Goal: Transaction & Acquisition: Purchase product/service

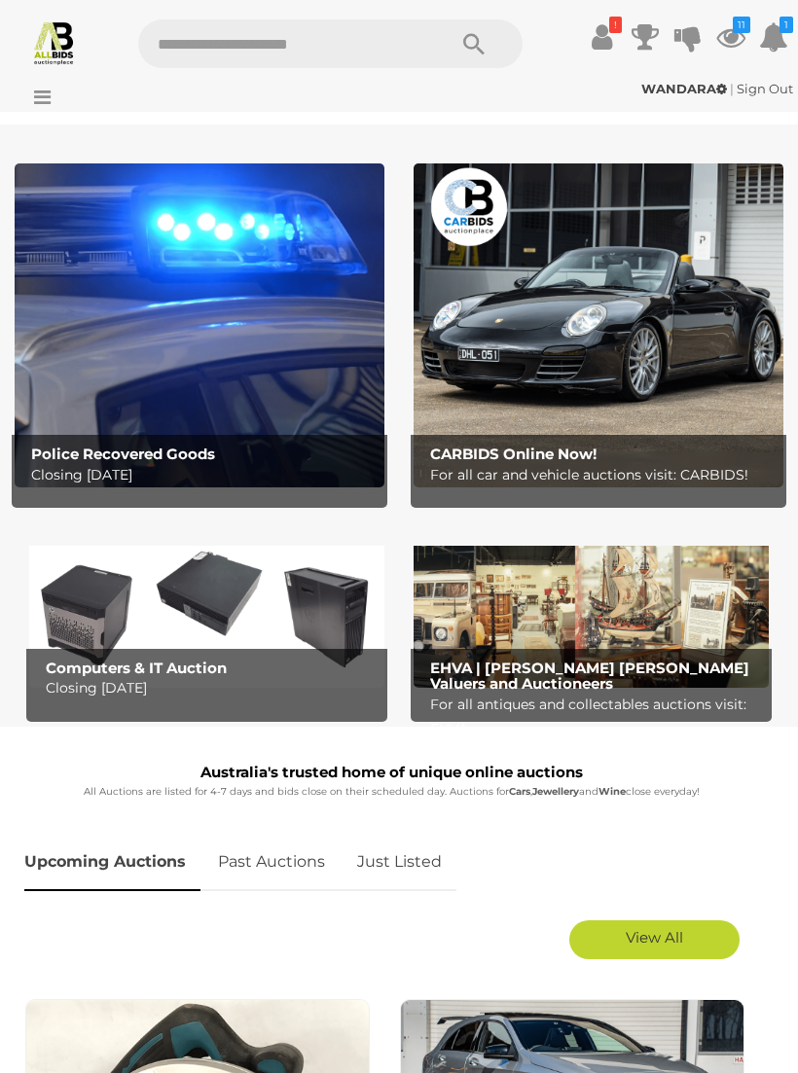
click at [266, 344] on img at bounding box center [200, 325] width 370 height 324
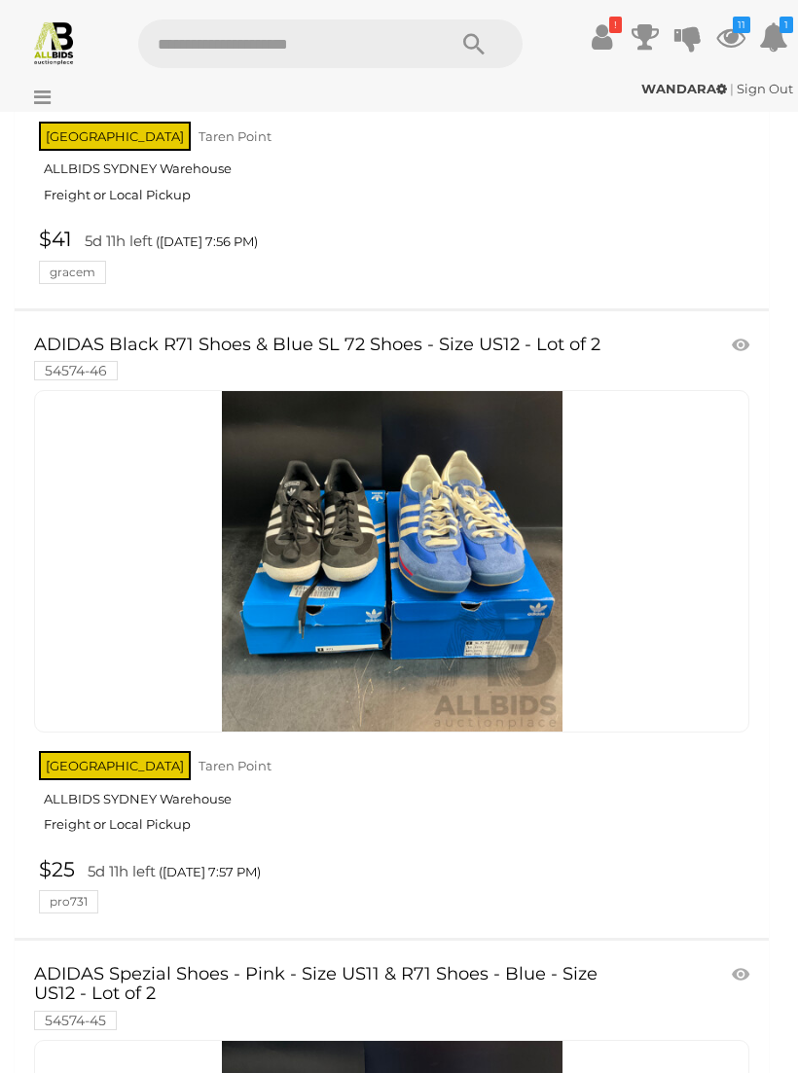
scroll to position [37264, 0]
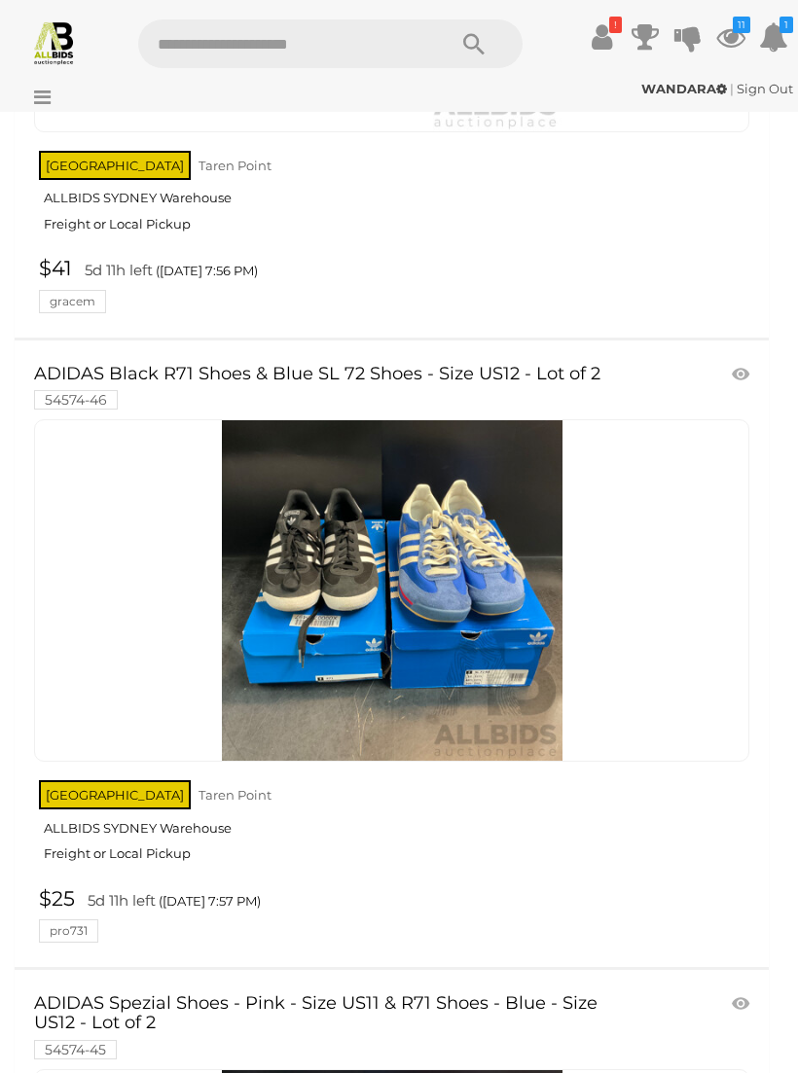
click at [436, 524] on img at bounding box center [392, 590] width 341 height 341
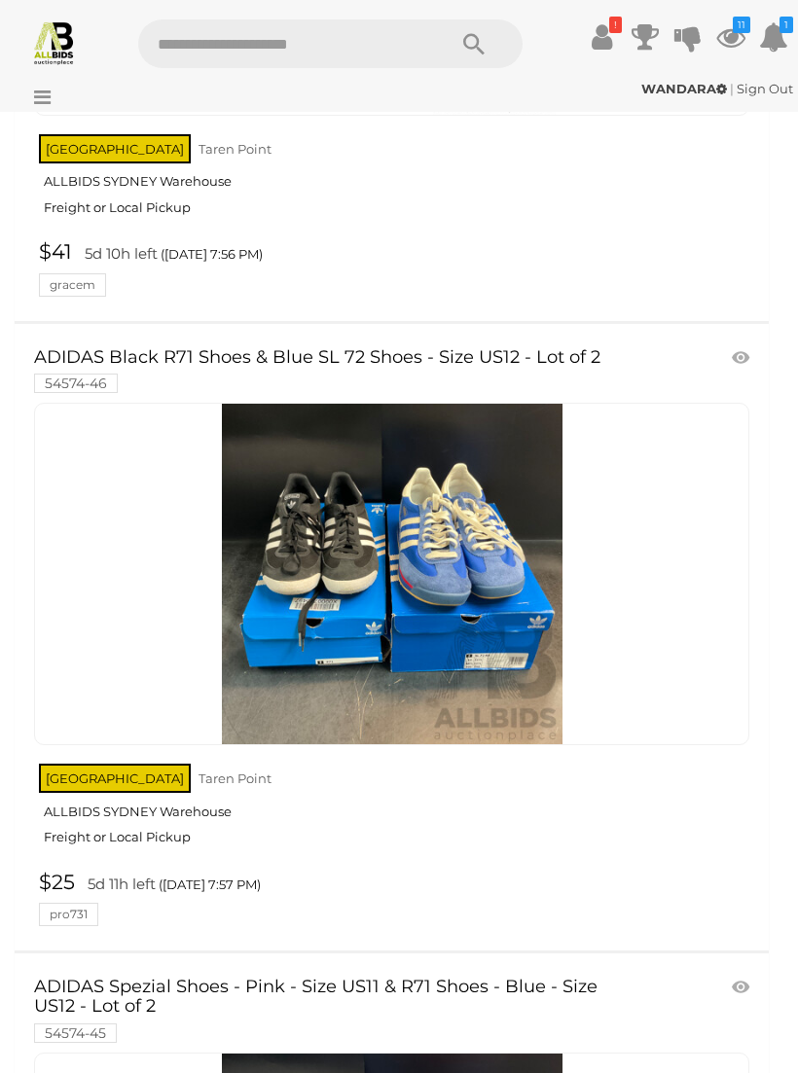
scroll to position [37276, 0]
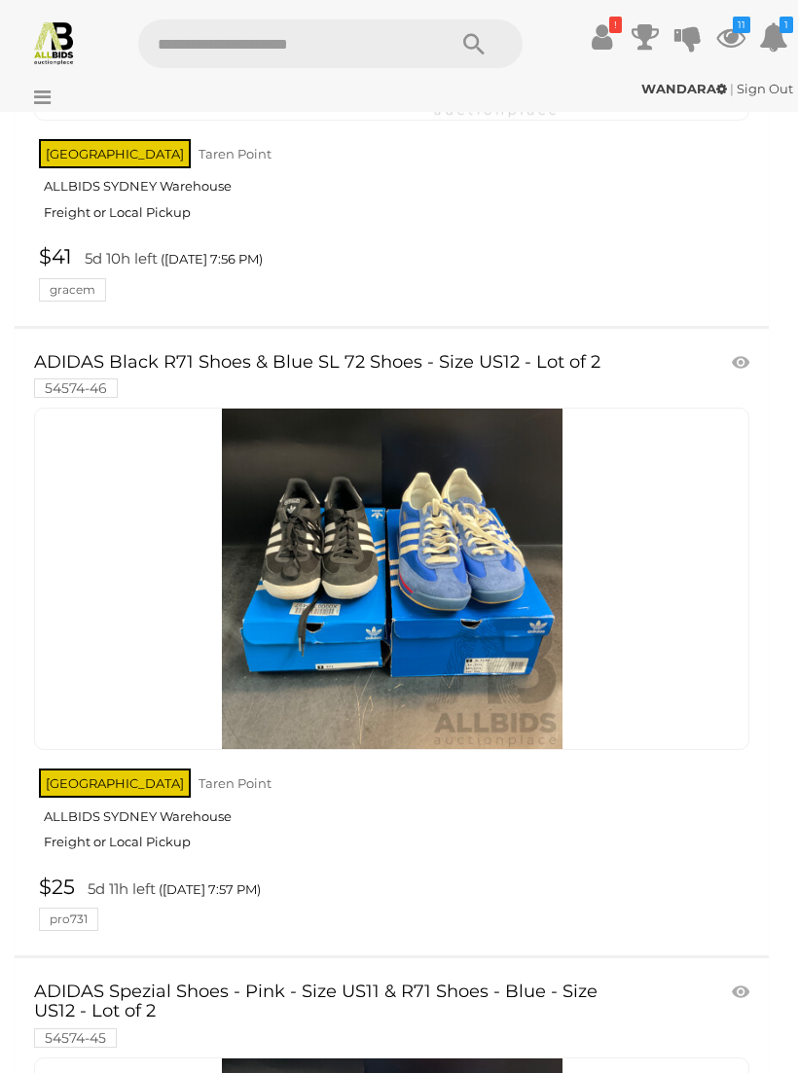
click at [743, 348] on link at bounding box center [743, 362] width 32 height 29
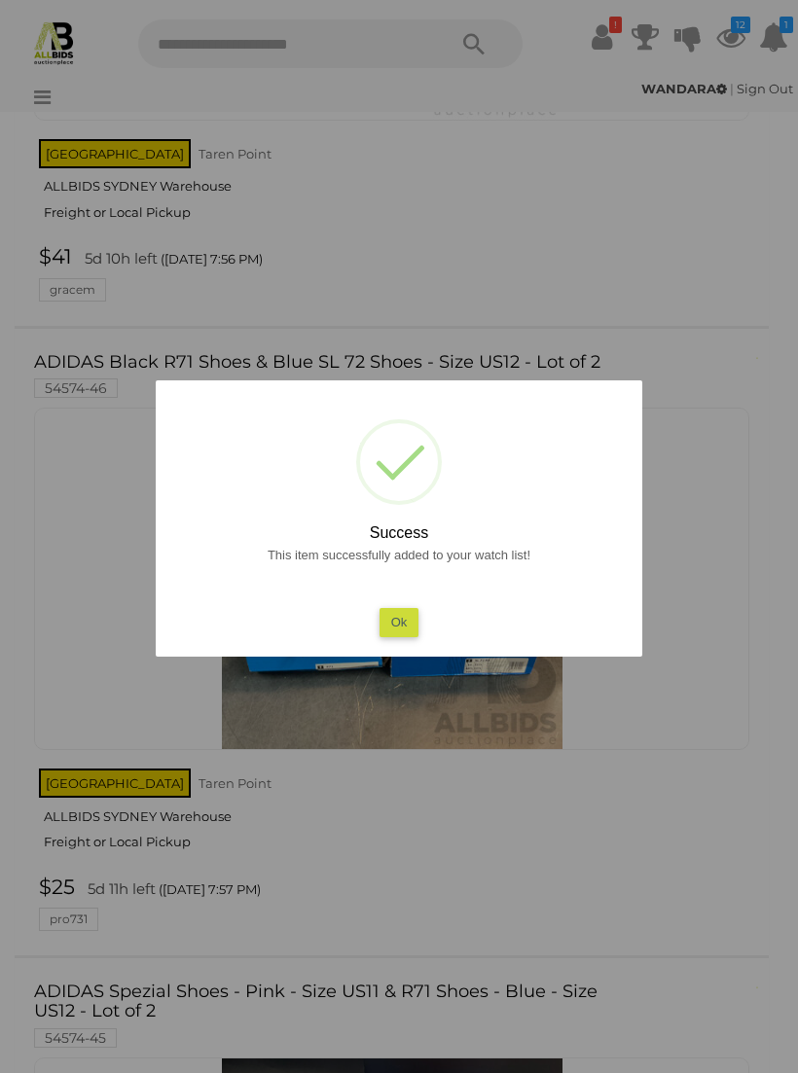
click at [401, 632] on button "Ok" at bounding box center [400, 622] width 40 height 28
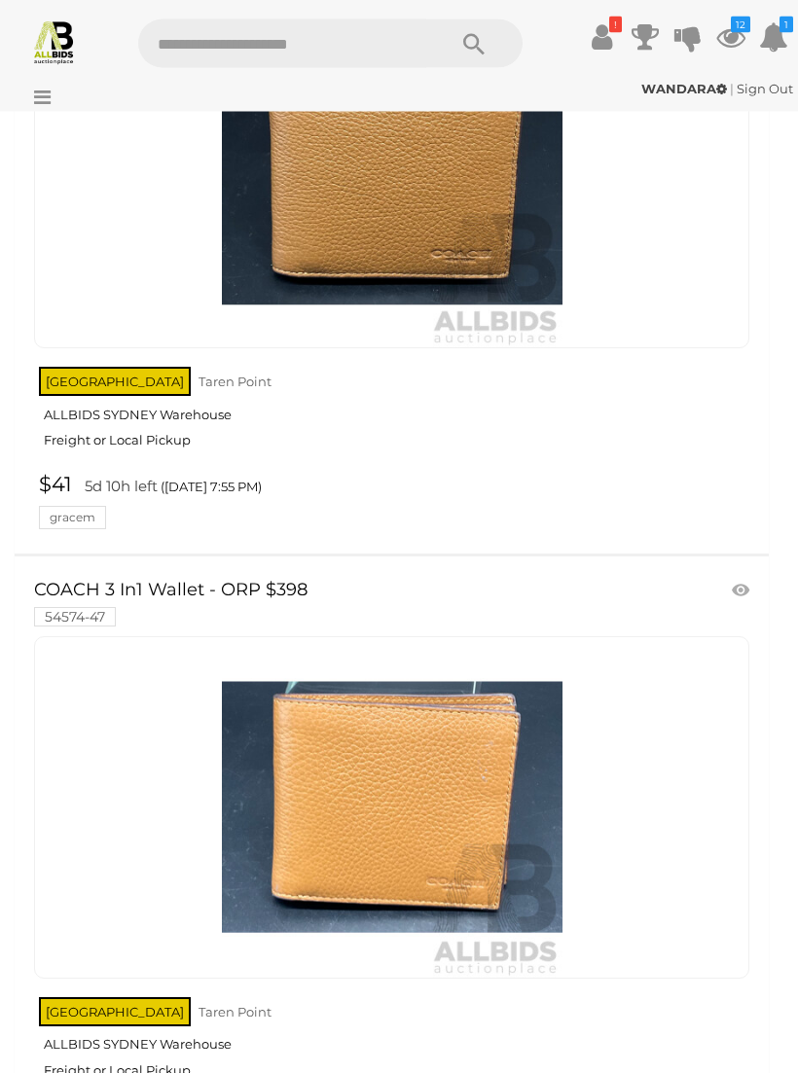
scroll to position [36418, 0]
click at [59, 39] on img at bounding box center [54, 42] width 46 height 46
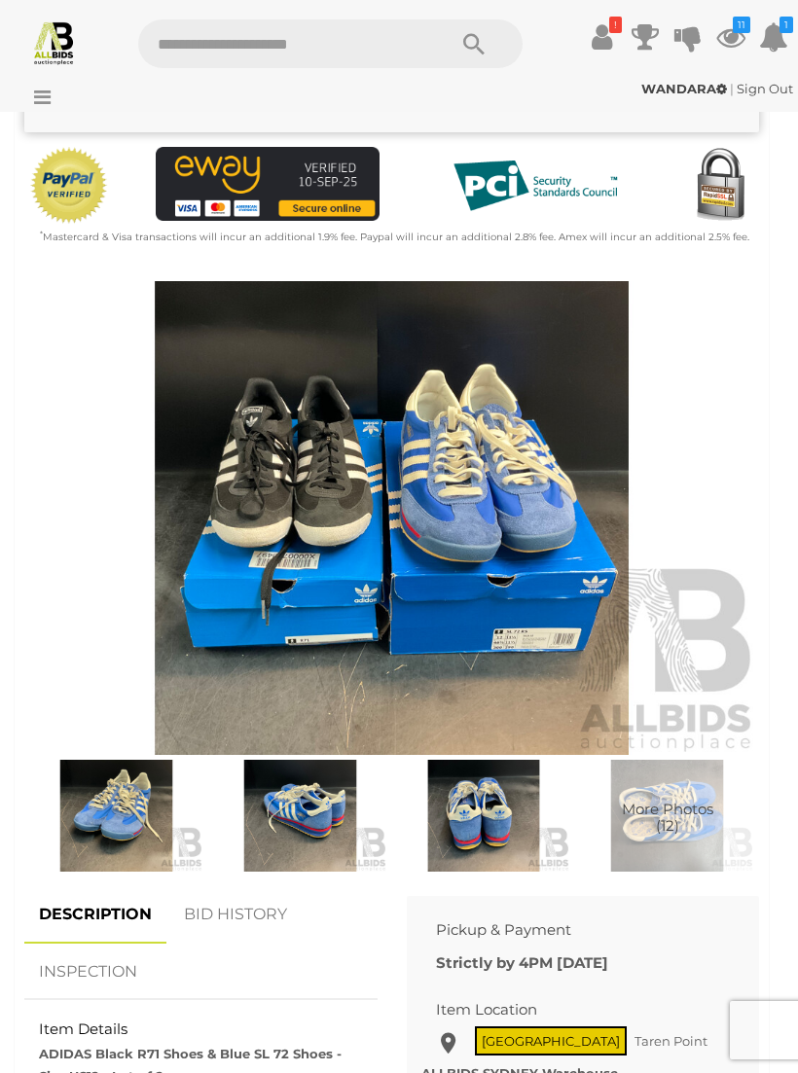
scroll to position [589, 0]
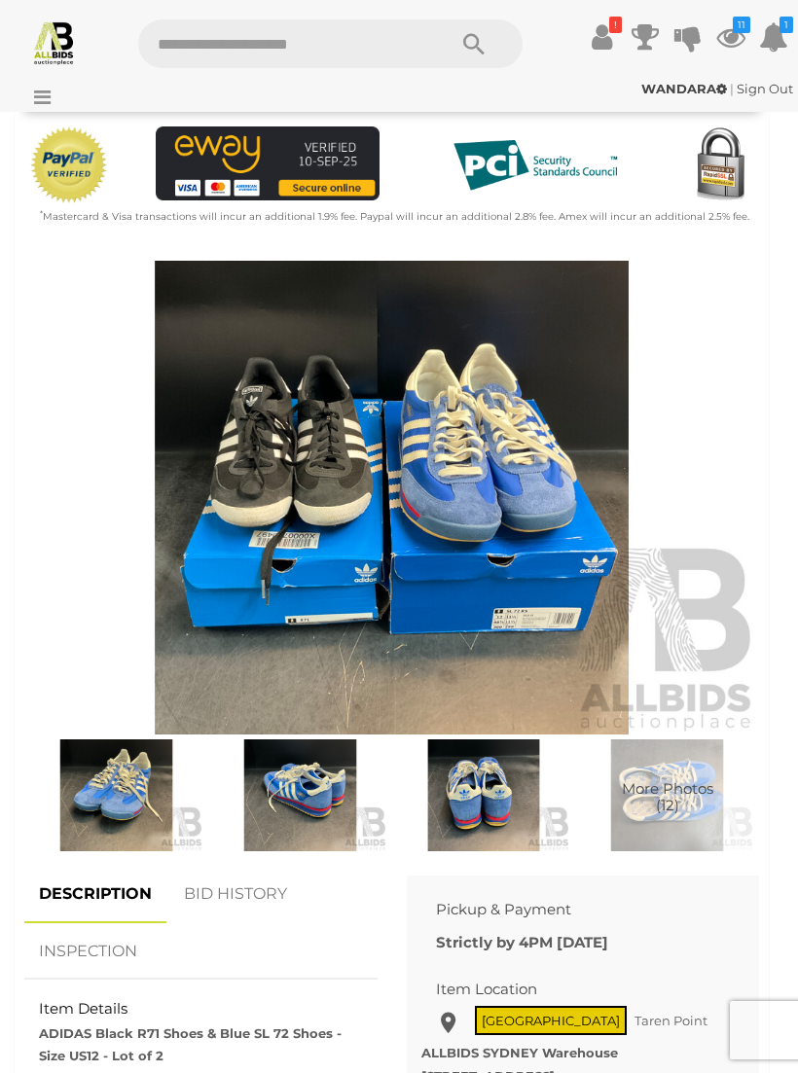
click at [458, 580] on img at bounding box center [391, 498] width 735 height 474
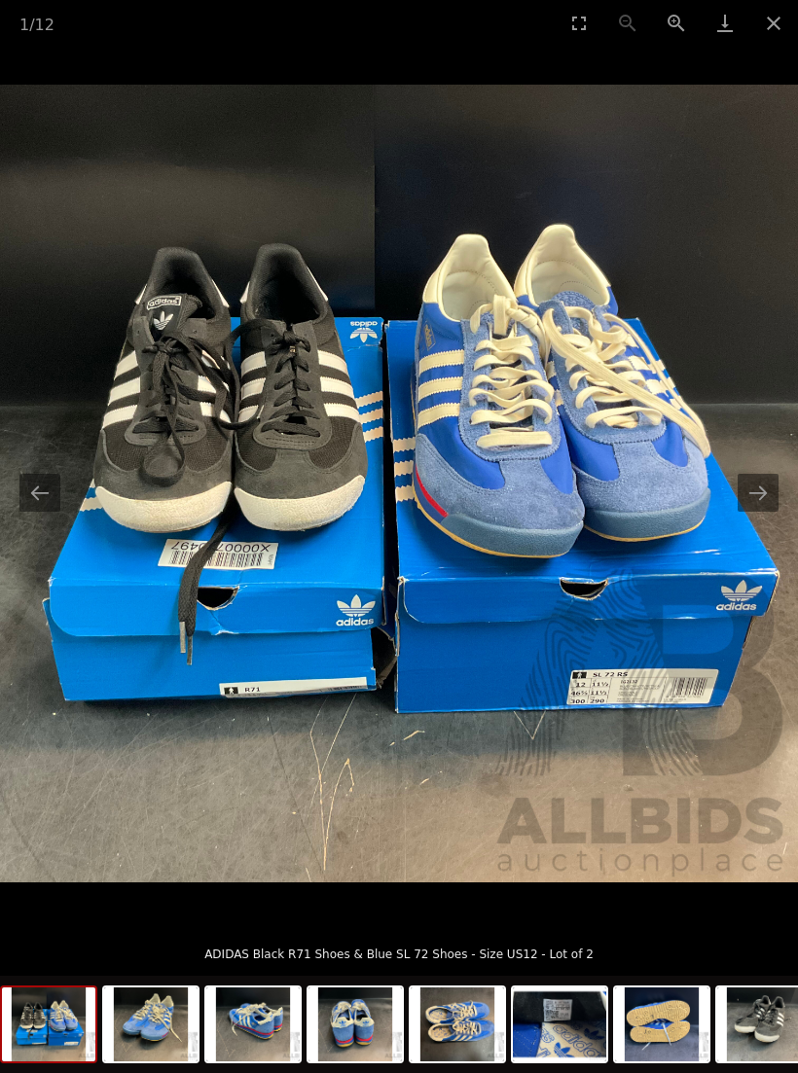
click at [754, 512] on button "Next slide" at bounding box center [758, 493] width 41 height 38
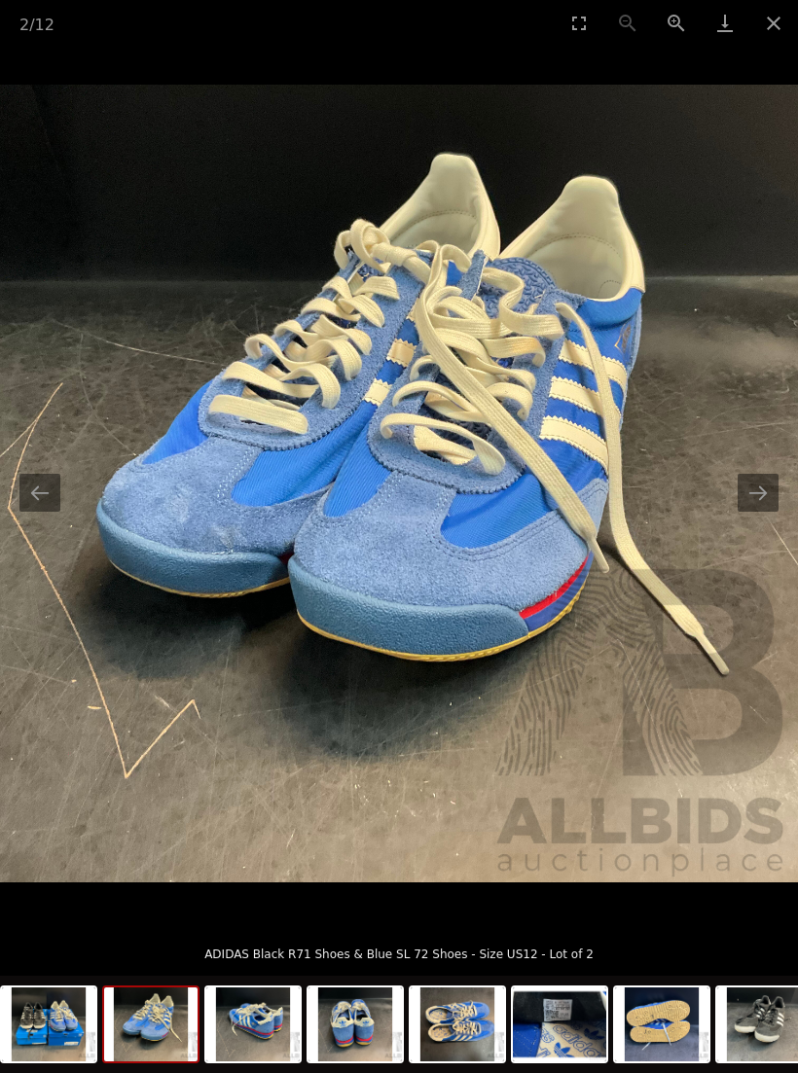
click at [753, 512] on button "Next slide" at bounding box center [758, 493] width 41 height 38
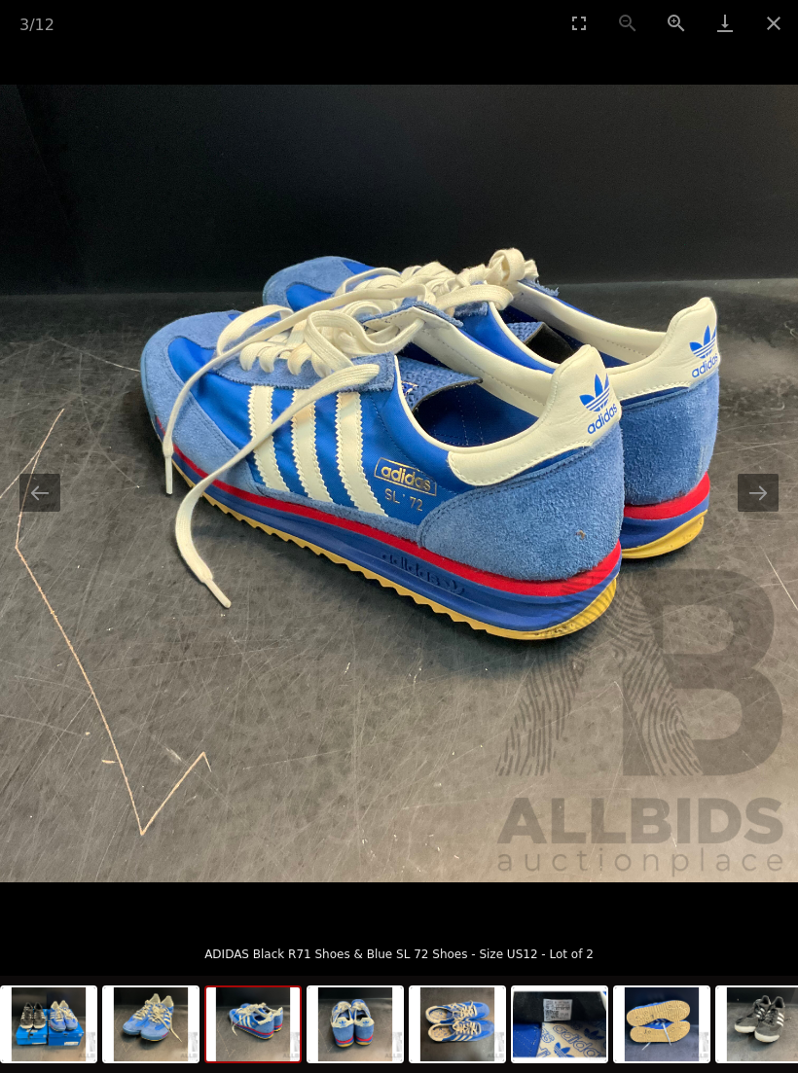
click at [759, 512] on button "Next slide" at bounding box center [758, 493] width 41 height 38
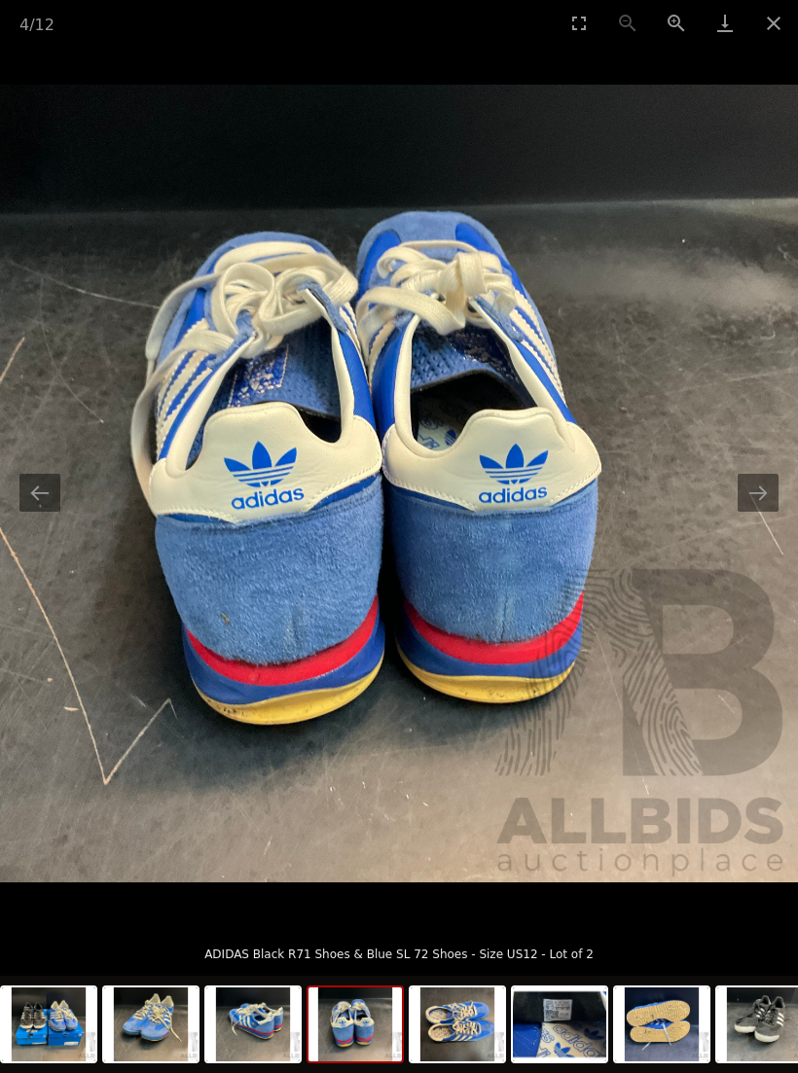
click at [769, 512] on button "Next slide" at bounding box center [758, 493] width 41 height 38
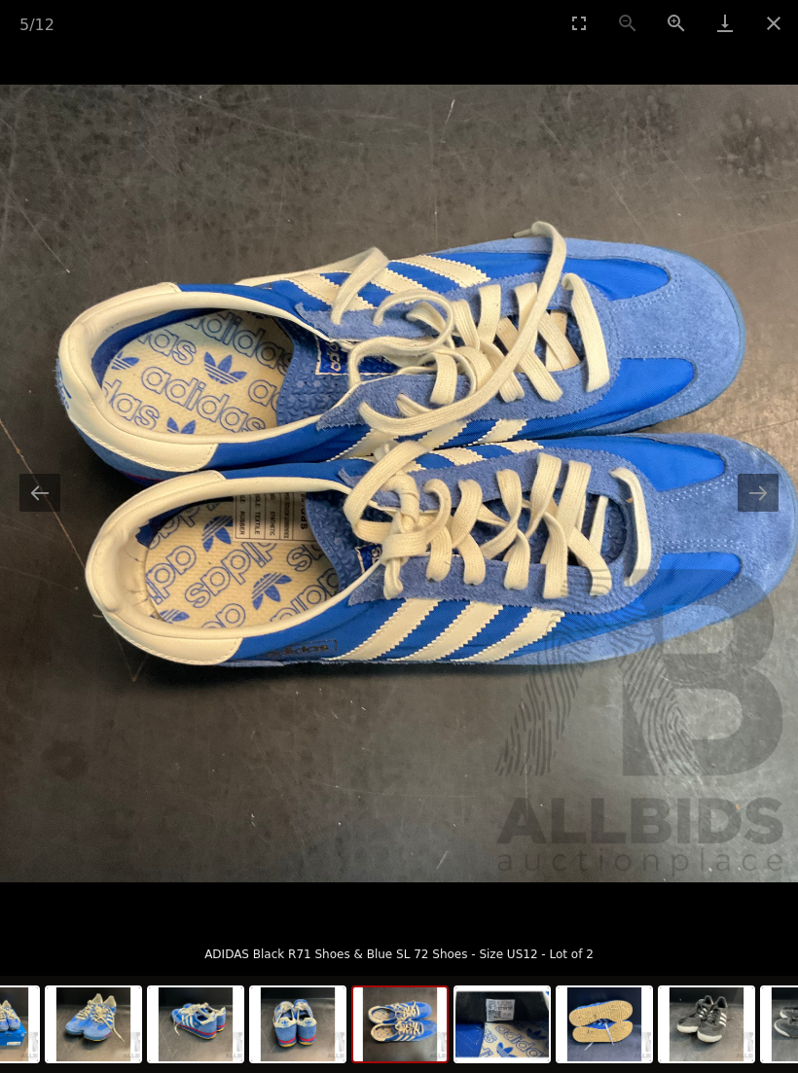
click at [759, 512] on button "Next slide" at bounding box center [758, 493] width 41 height 38
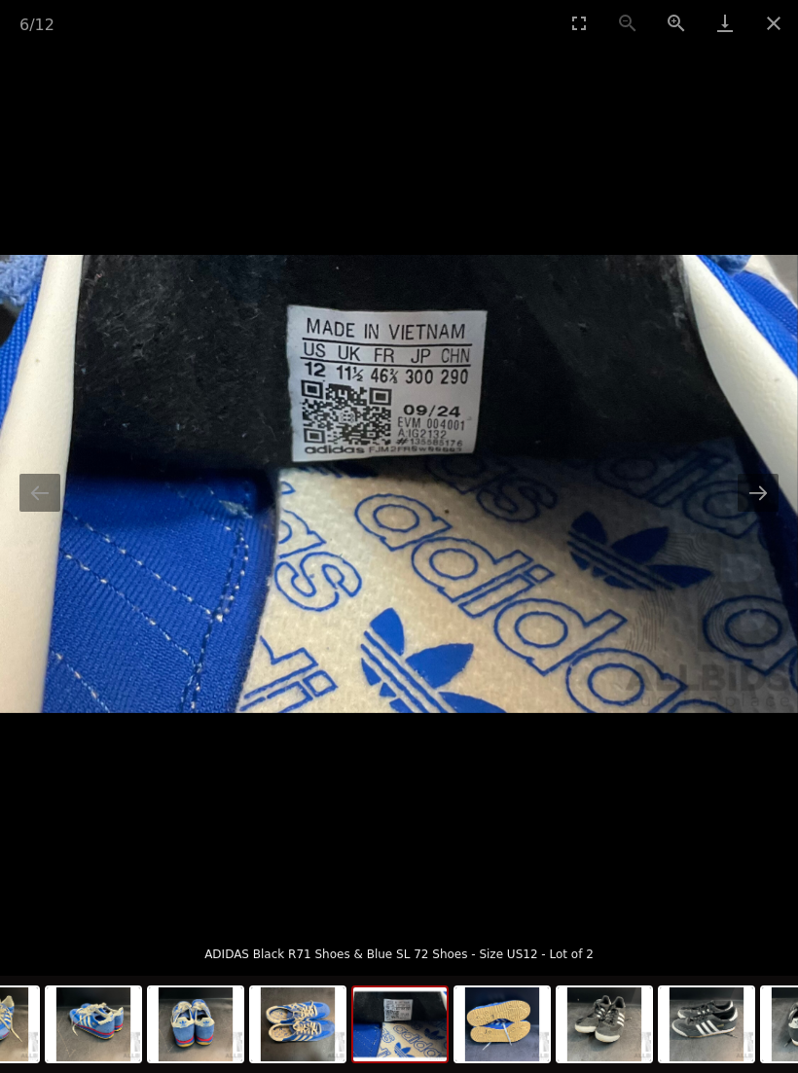
click at [758, 512] on button "Next slide" at bounding box center [758, 493] width 41 height 38
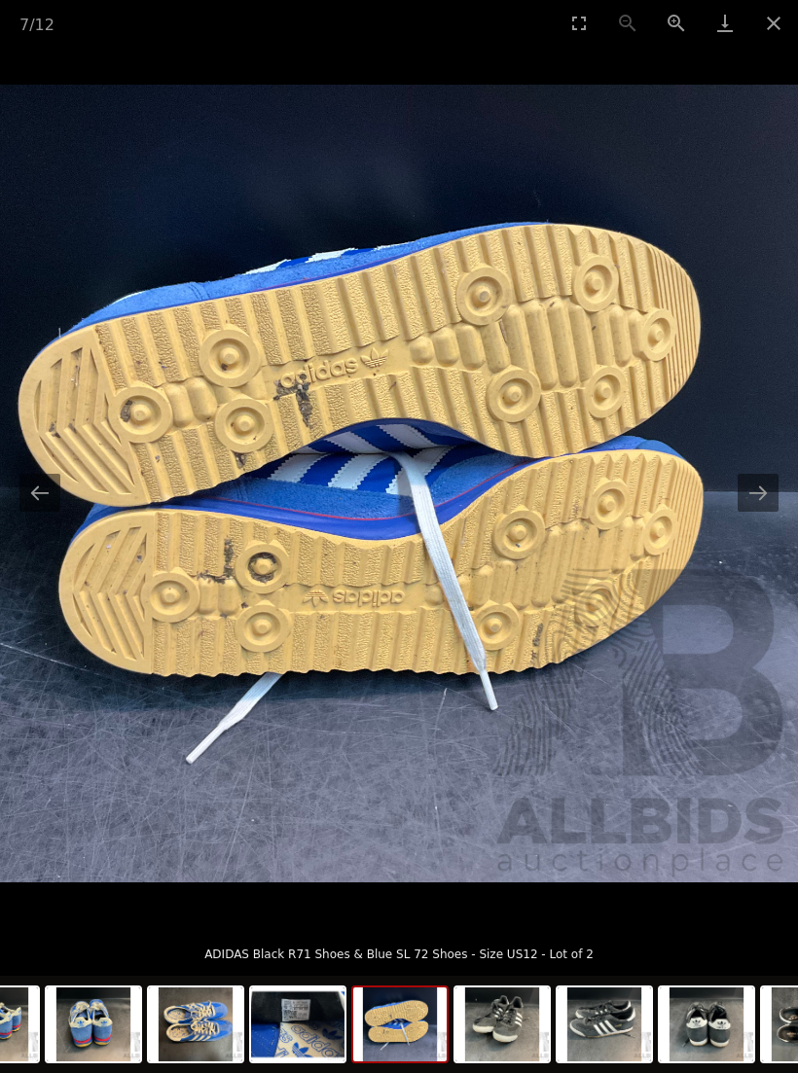
click at [757, 507] on button "Next slide" at bounding box center [758, 493] width 41 height 38
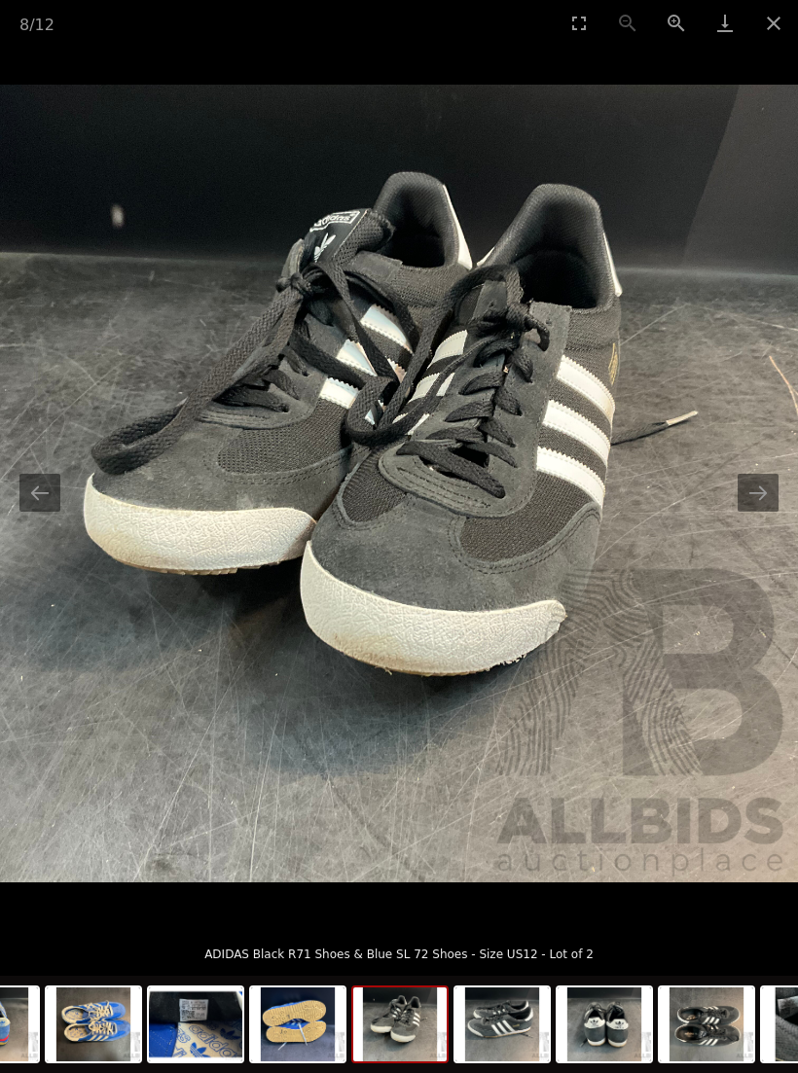
click at [762, 512] on button "Next slide" at bounding box center [758, 493] width 41 height 38
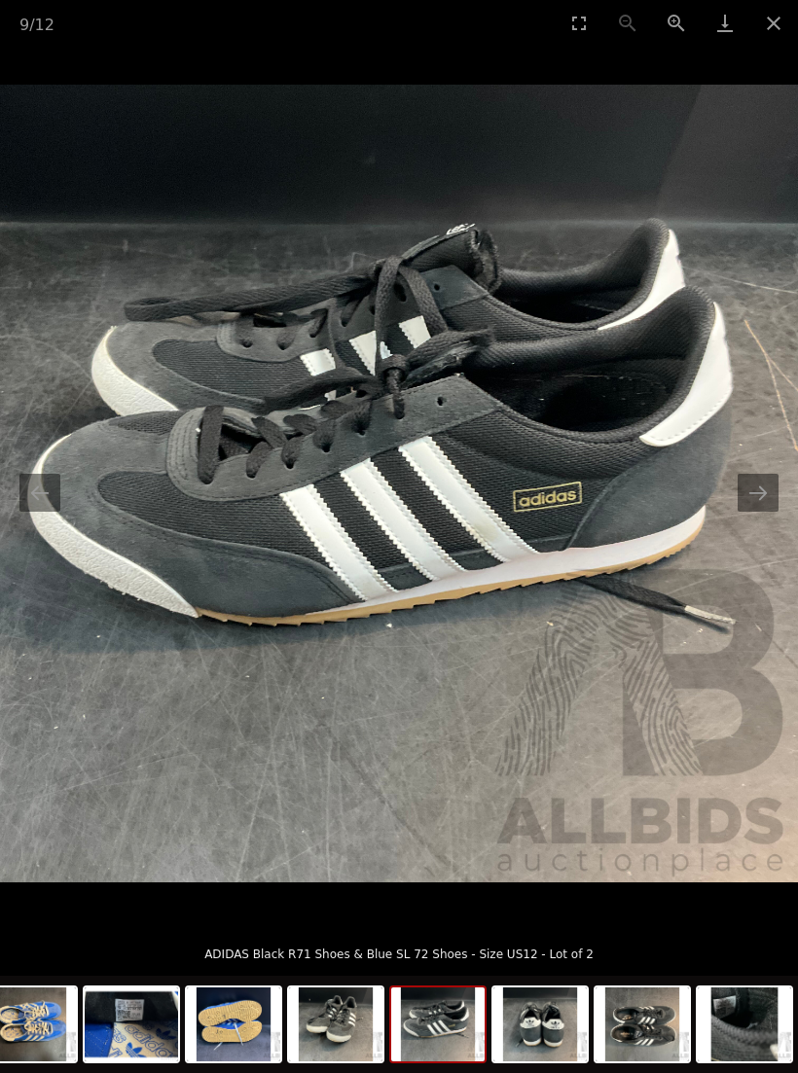
click at [761, 531] on img at bounding box center [399, 484] width 798 height 798
click at [770, 512] on button "Next slide" at bounding box center [758, 493] width 41 height 38
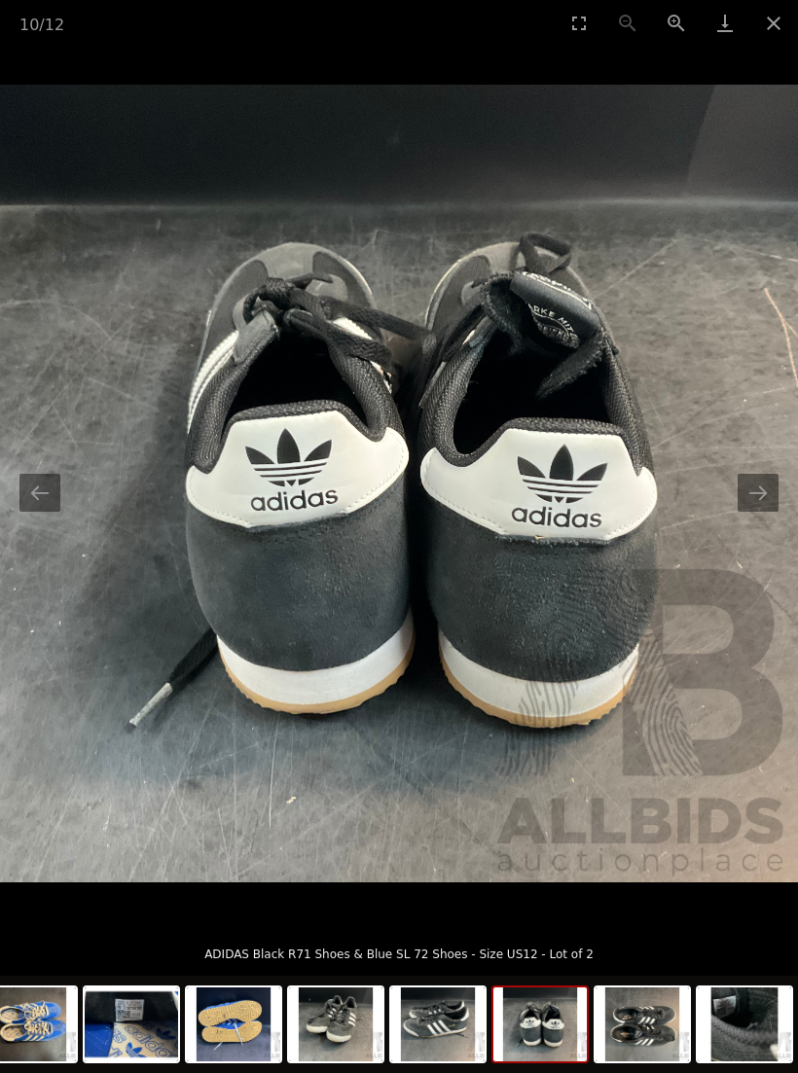
click at [770, 512] on button "Next slide" at bounding box center [758, 493] width 41 height 38
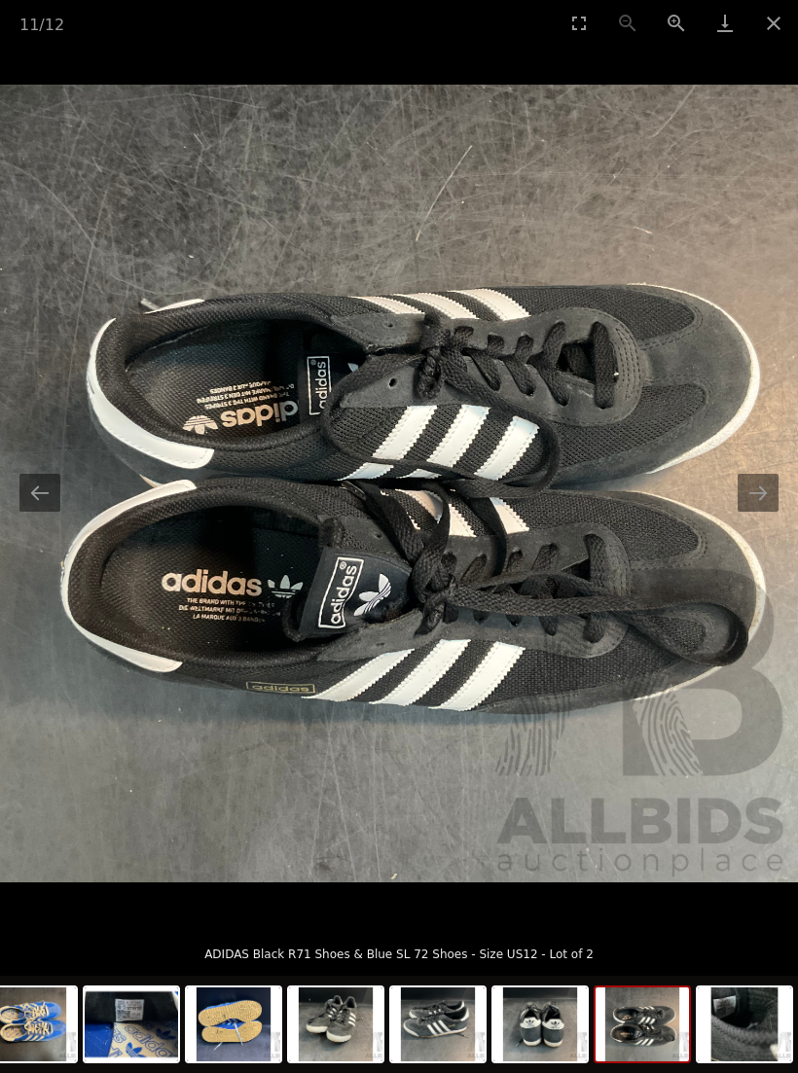
click at [767, 512] on button "Next slide" at bounding box center [758, 493] width 41 height 38
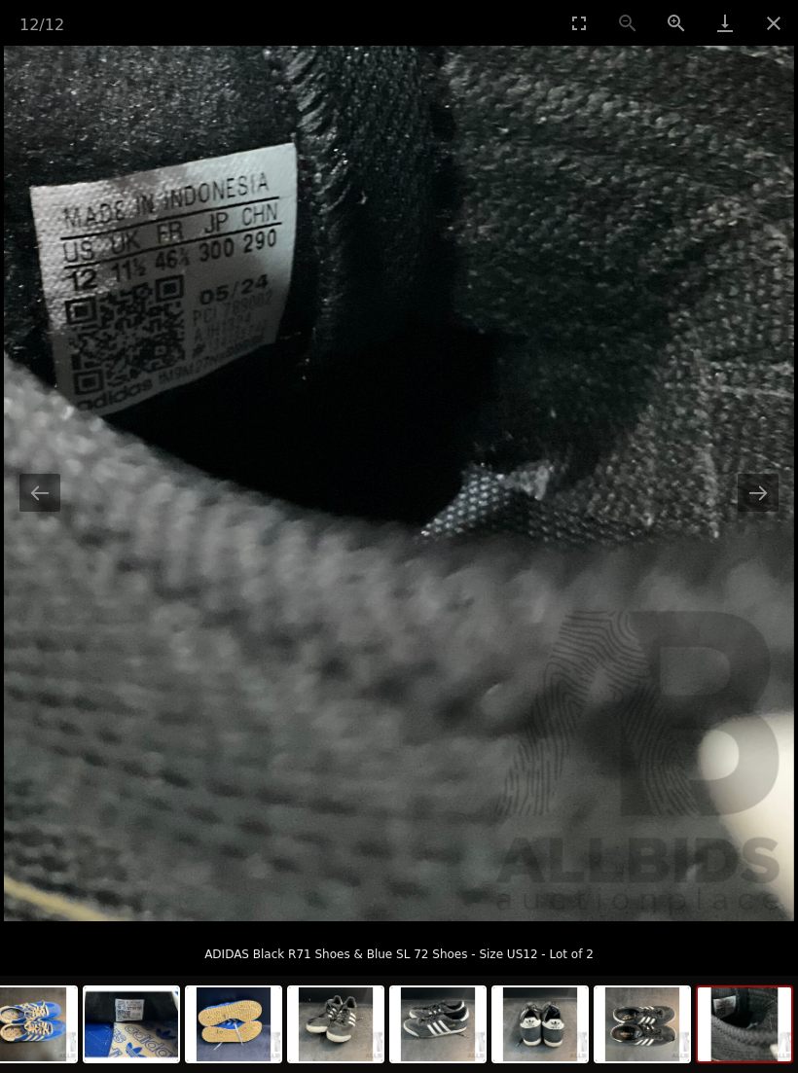
click at [768, 512] on button "Next slide" at bounding box center [758, 493] width 41 height 38
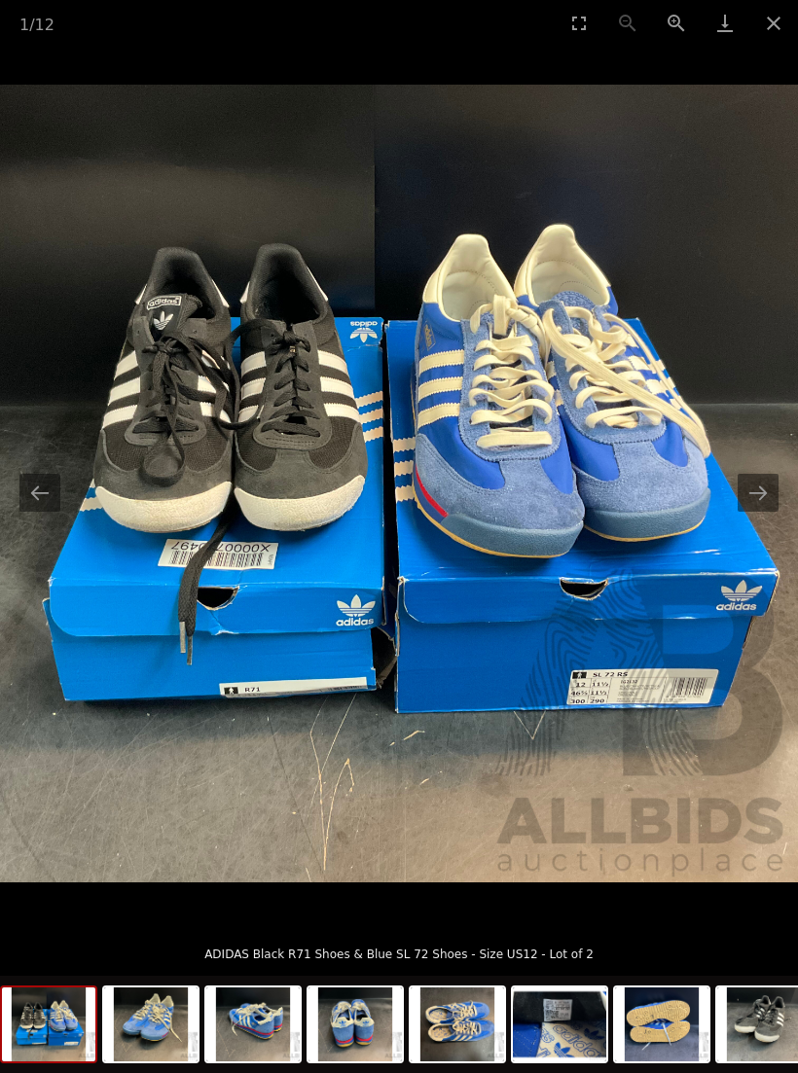
click at [786, 32] on button "Close gallery" at bounding box center [773, 23] width 49 height 46
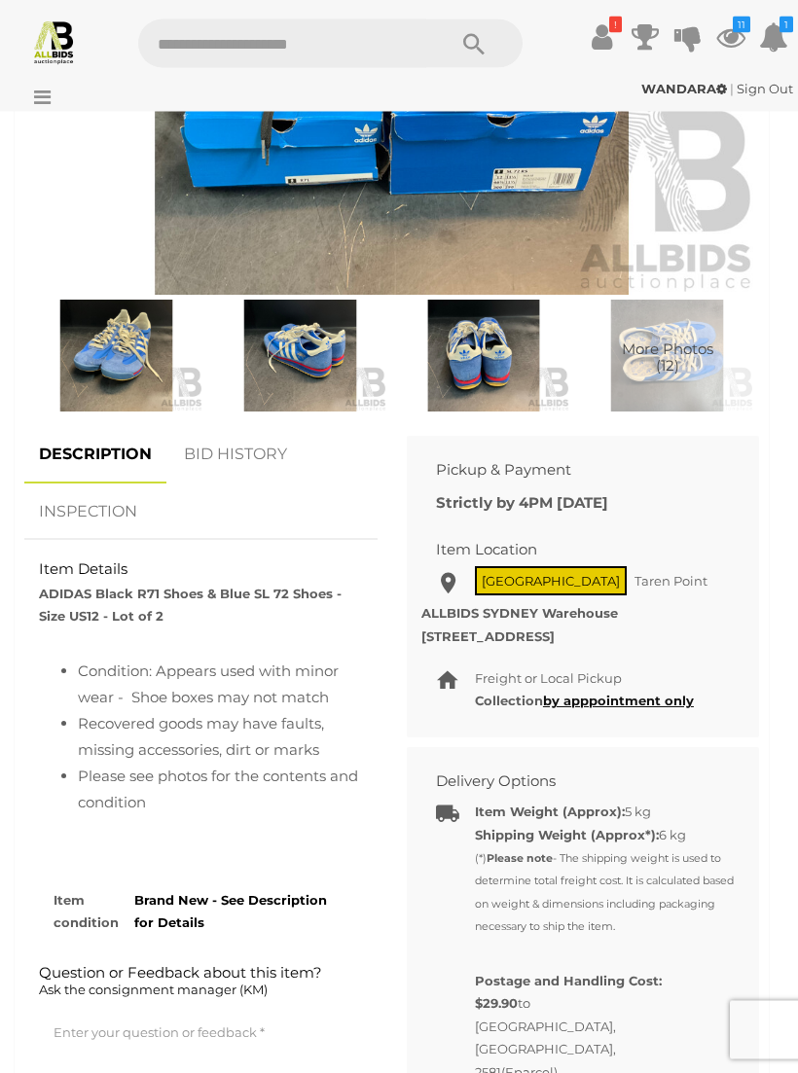
scroll to position [1029, 0]
click at [264, 440] on link "BID HISTORY" at bounding box center [235, 454] width 132 height 57
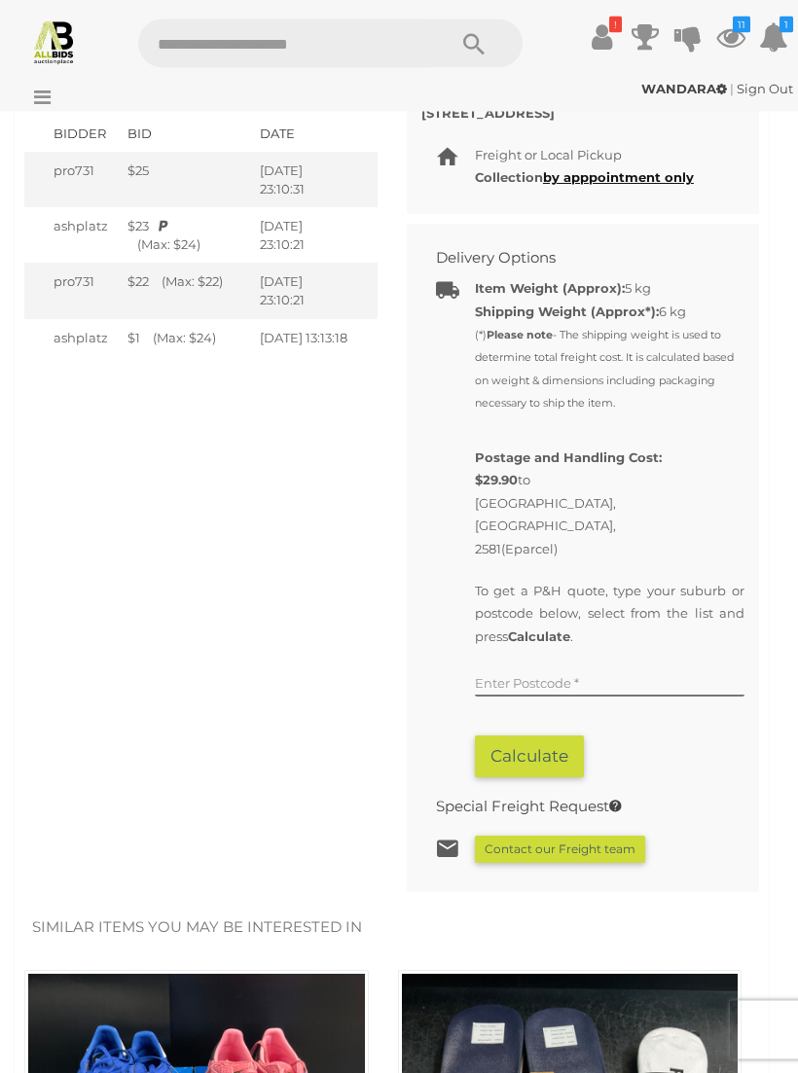
scroll to position [1554, 0]
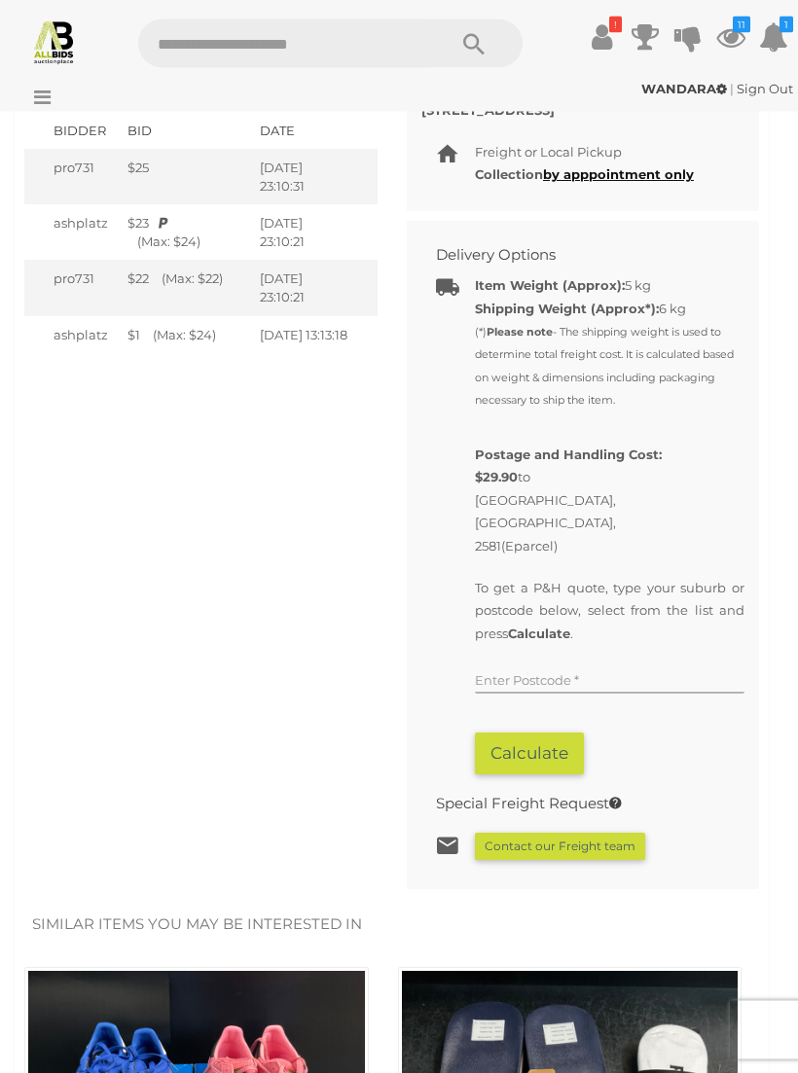
click at [618, 666] on input "text" at bounding box center [610, 680] width 270 height 29
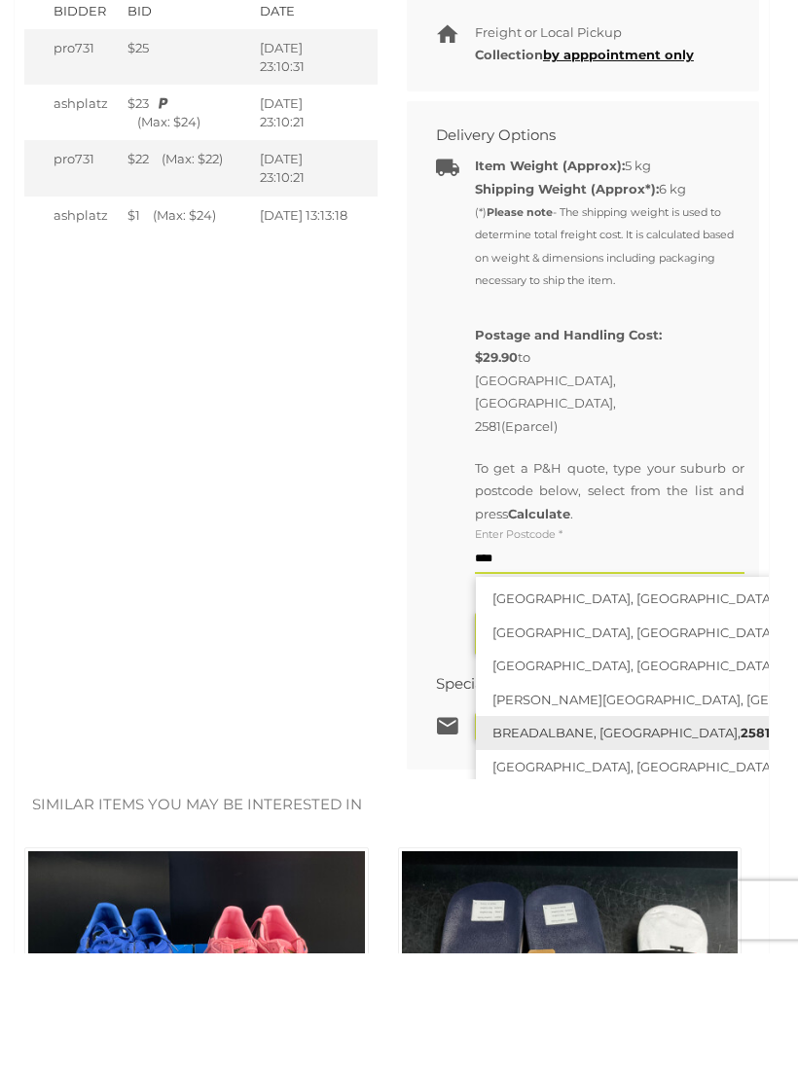
click at [671, 837] on link "BREADALBANE, NSW, 2581" at bounding box center [704, 854] width 457 height 34
type input "**********"
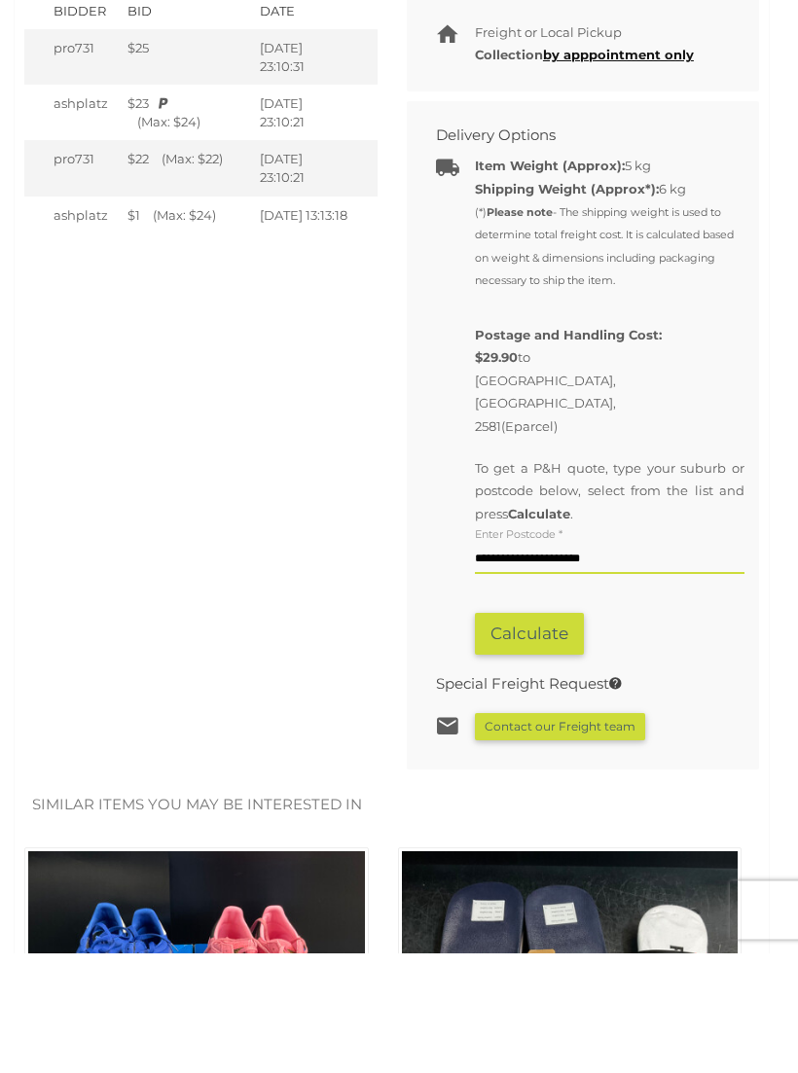
click at [543, 734] on button "Calculate" at bounding box center [529, 755] width 109 height 42
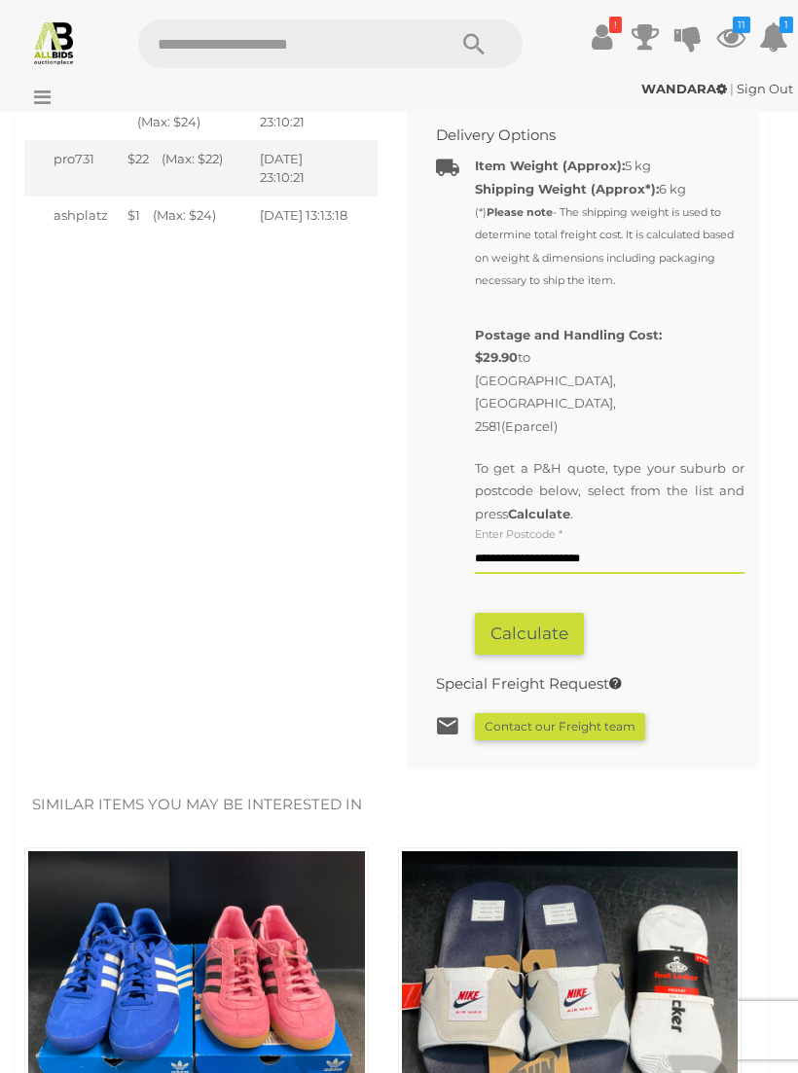
click at [559, 613] on button "Calculate" at bounding box center [529, 634] width 109 height 42
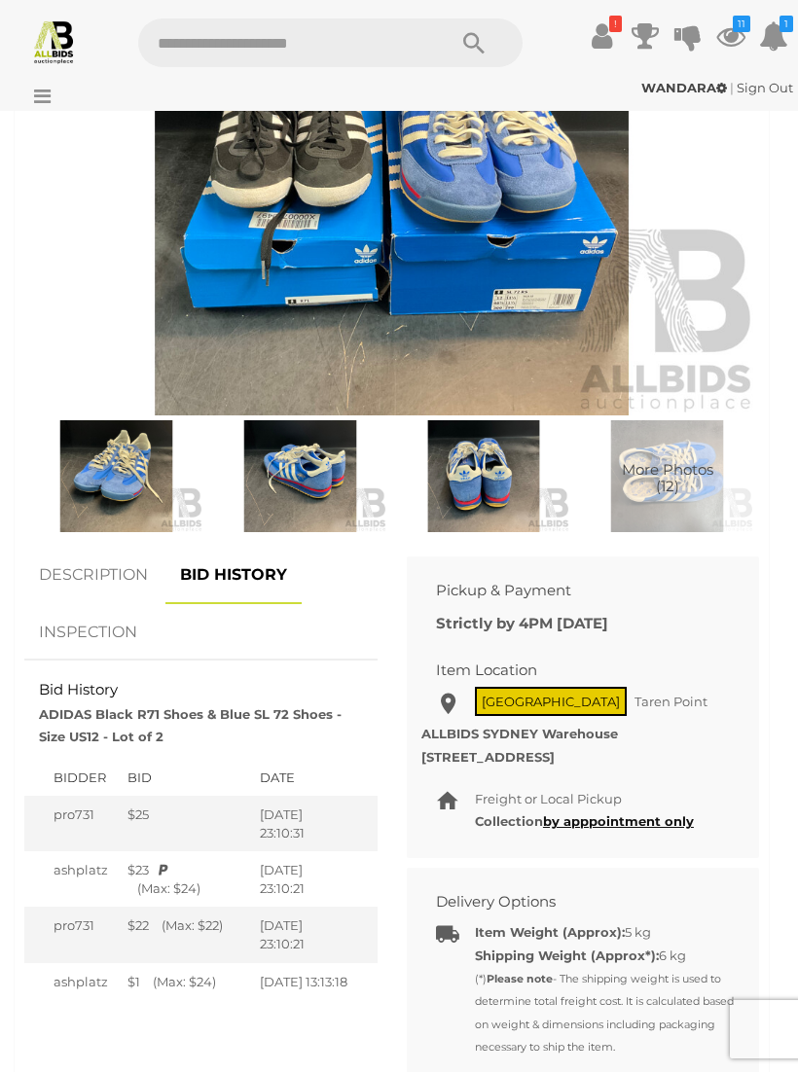
scroll to position [933, 0]
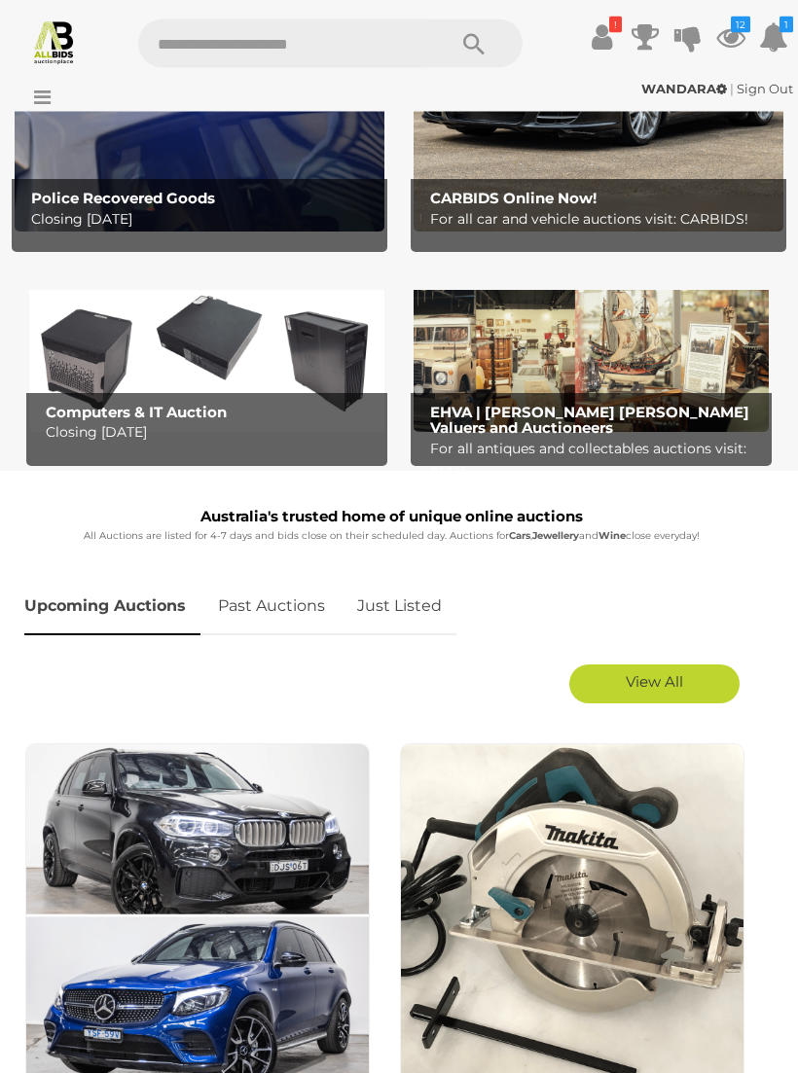
scroll to position [256, 0]
click at [710, 696] on link "View All" at bounding box center [654, 684] width 170 height 39
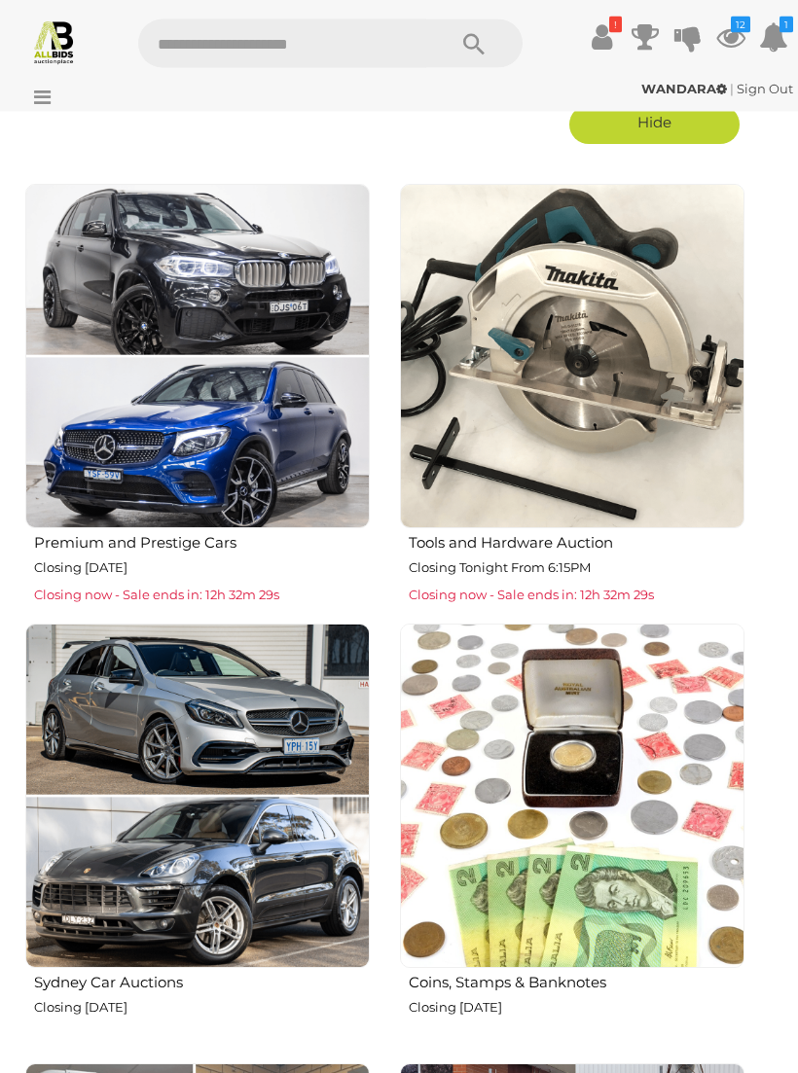
scroll to position [816, 0]
click at [641, 435] on img at bounding box center [572, 356] width 344 height 344
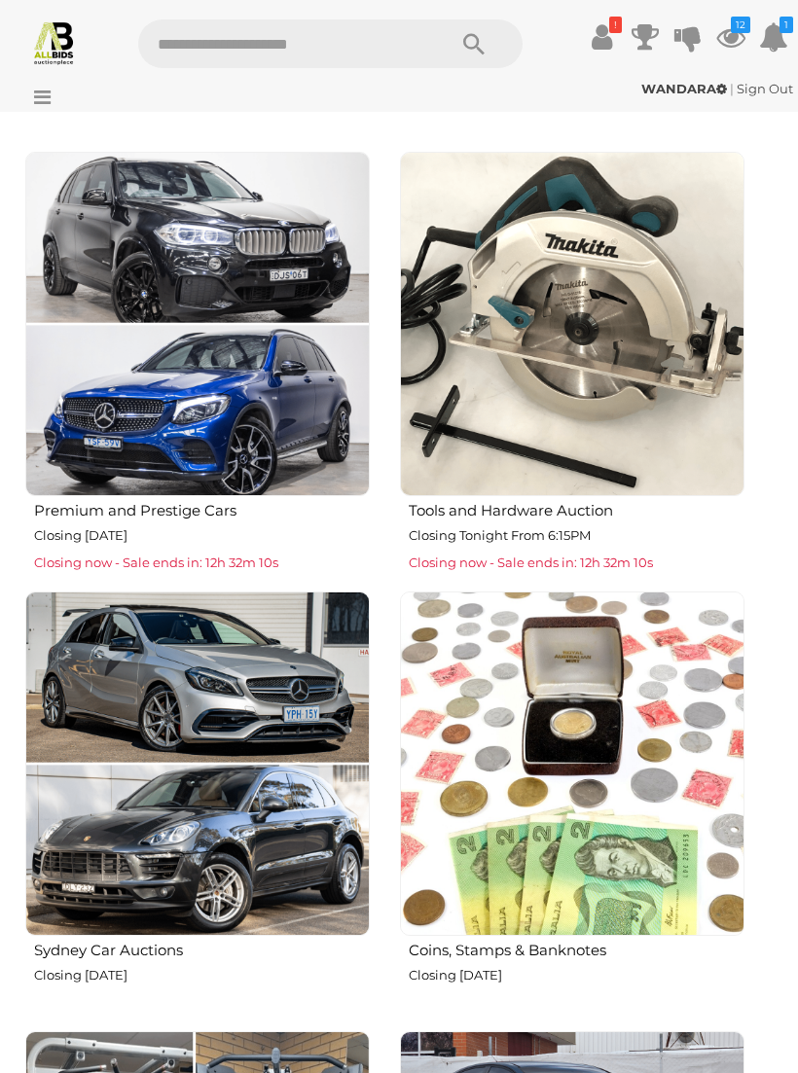
click at [614, 391] on img at bounding box center [572, 324] width 344 height 344
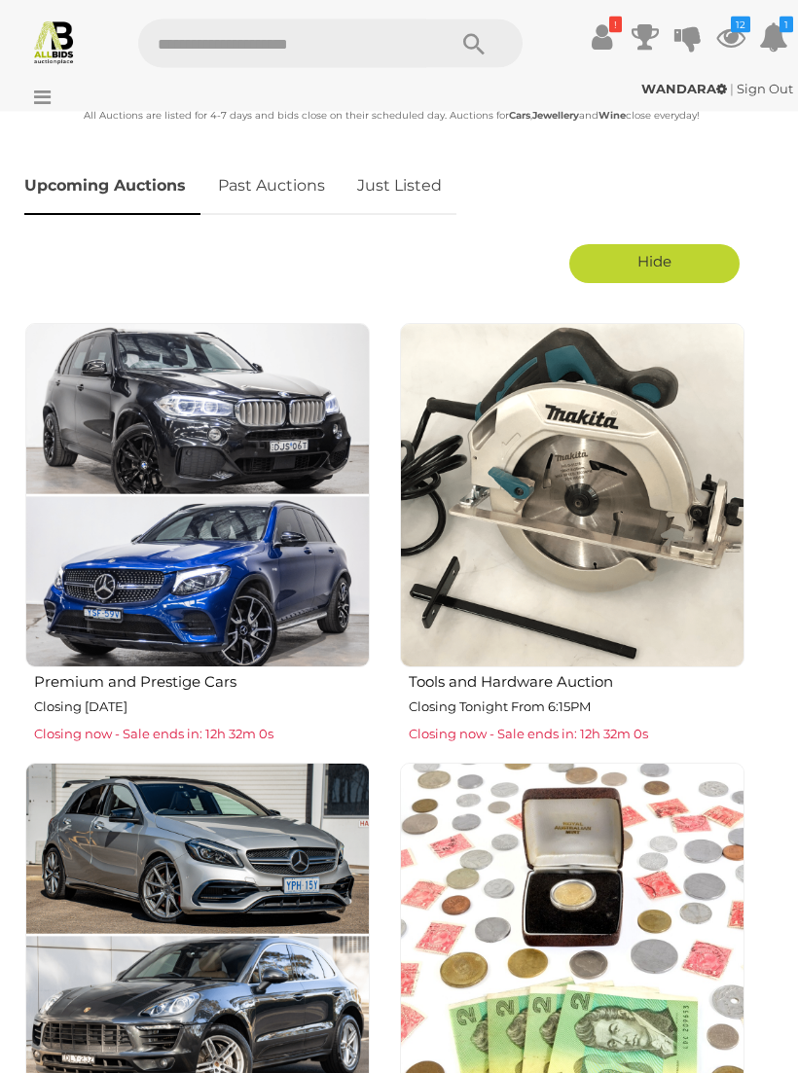
scroll to position [668, 0]
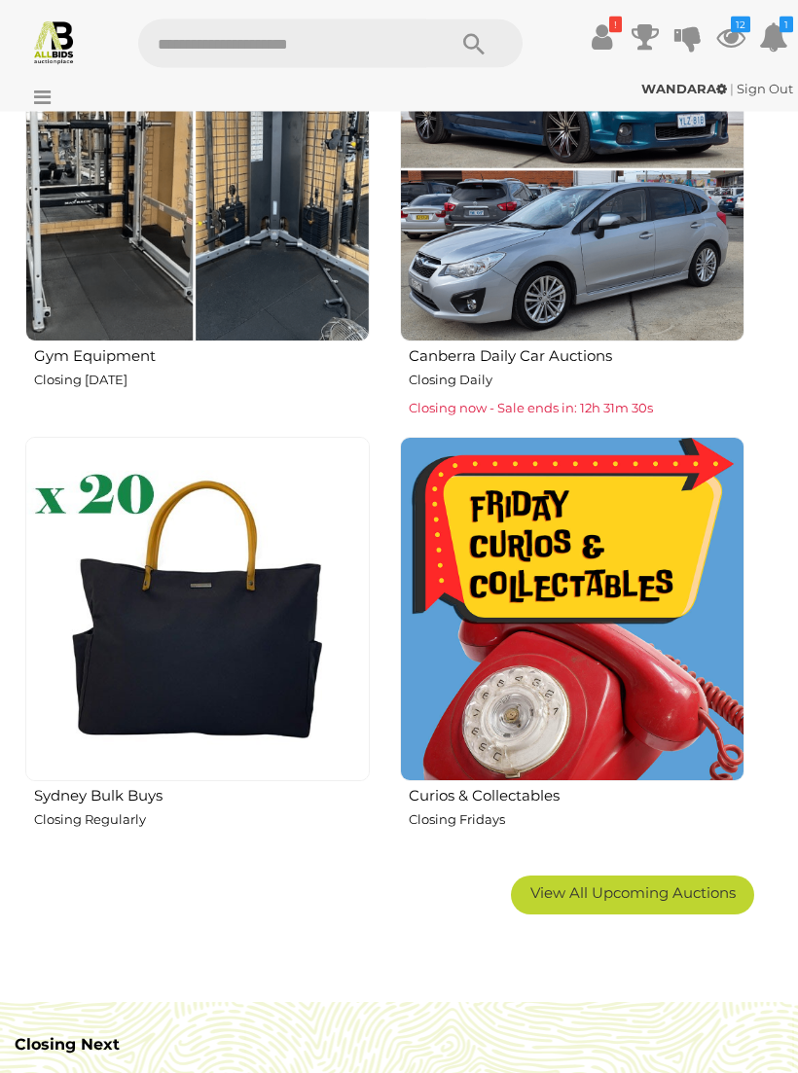
scroll to position [1883, 0]
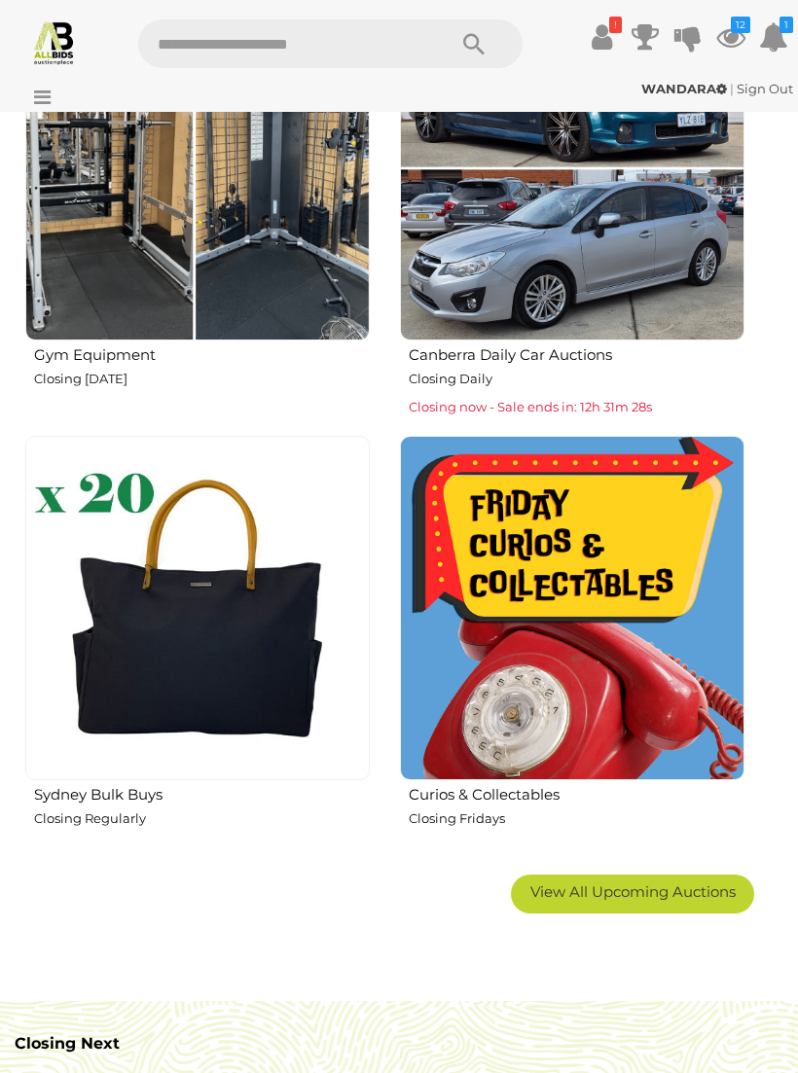
click at [744, 890] on link "View All Upcoming Auctions" at bounding box center [632, 894] width 243 height 39
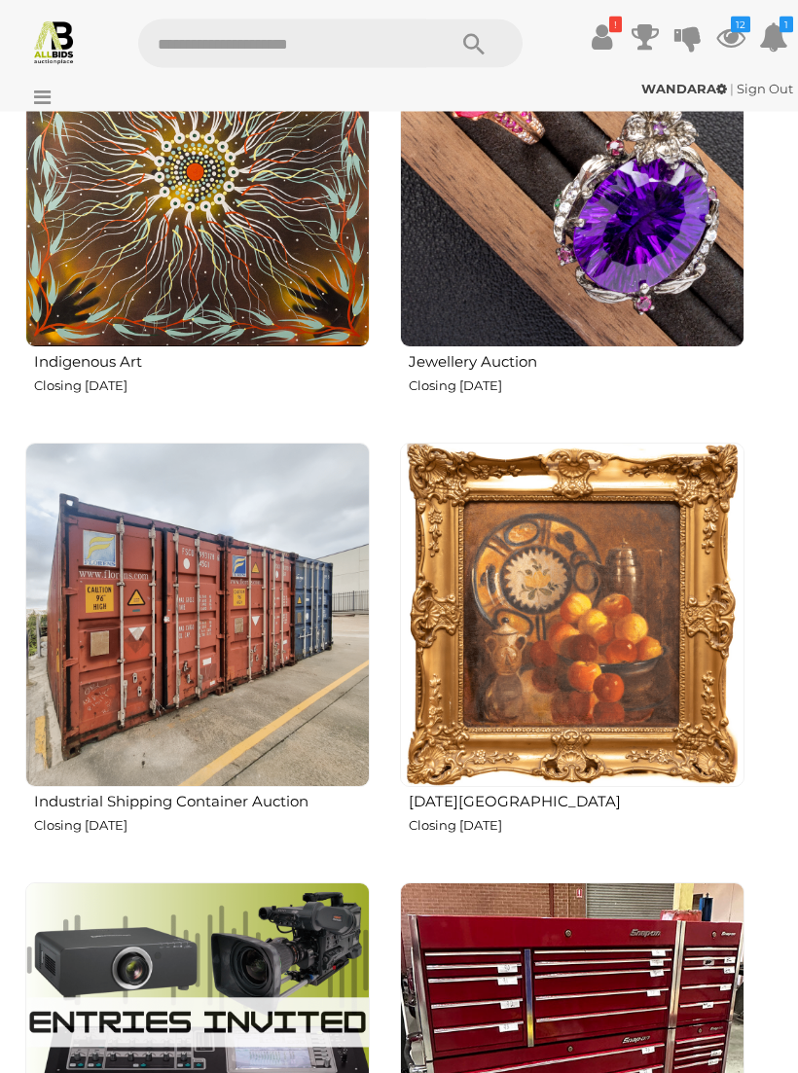
scroll to position [4531, 0]
click at [640, 632] on img at bounding box center [572, 615] width 344 height 344
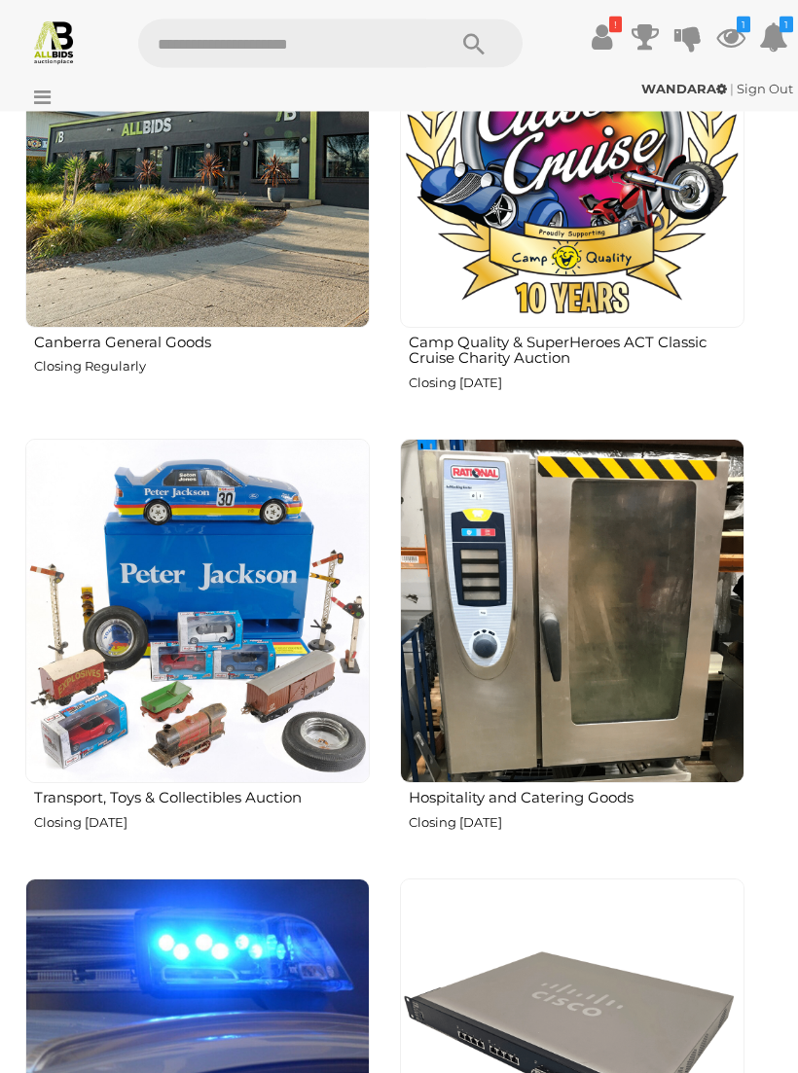
scroll to position [3215, 0]
click at [646, 681] on img at bounding box center [572, 611] width 344 height 344
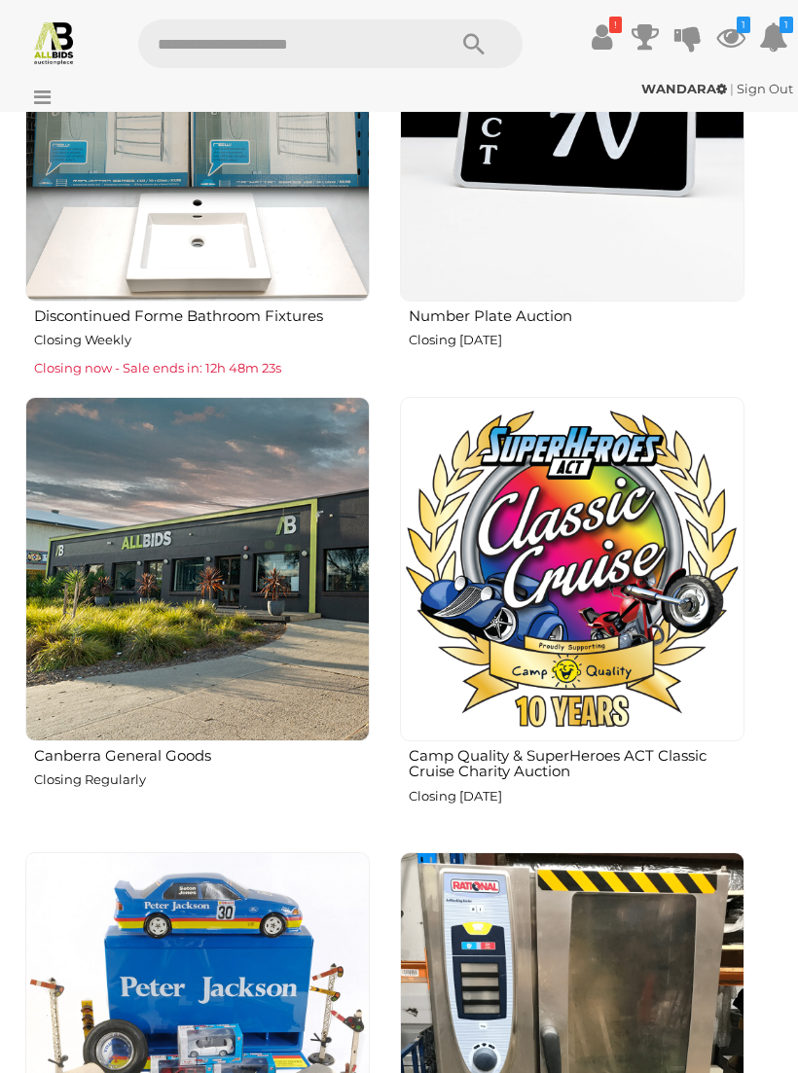
scroll to position [2762, 0]
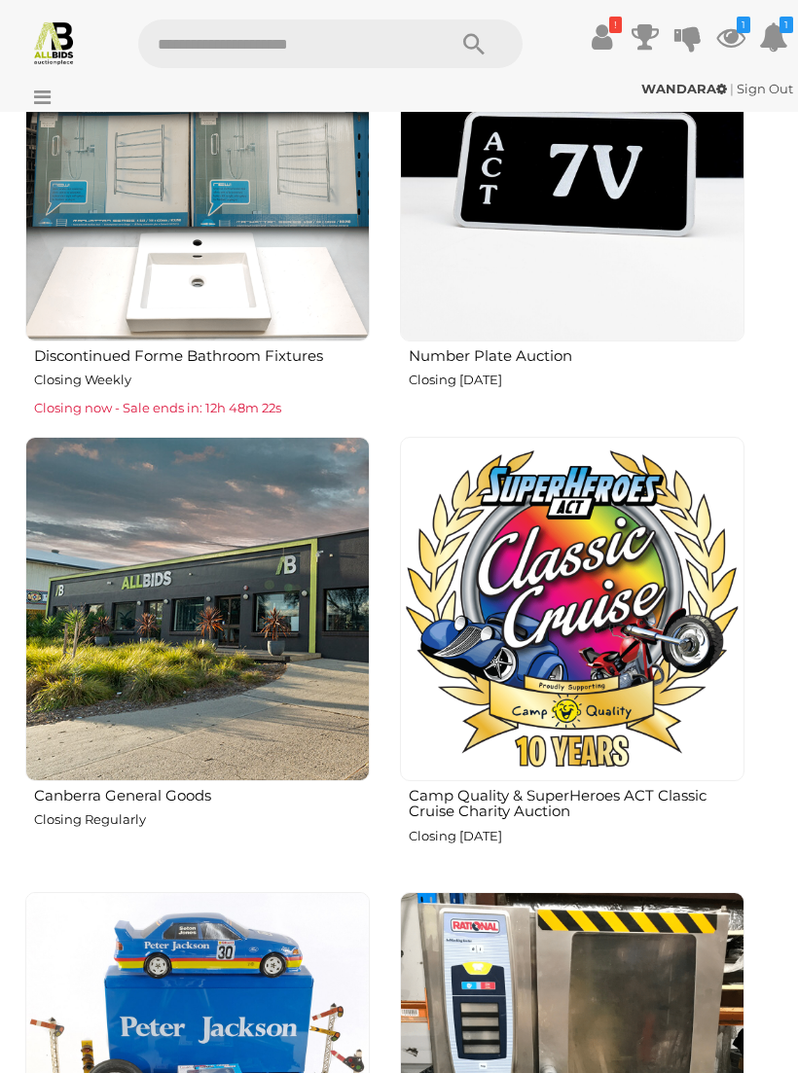
click at [290, 654] on img at bounding box center [197, 609] width 344 height 344
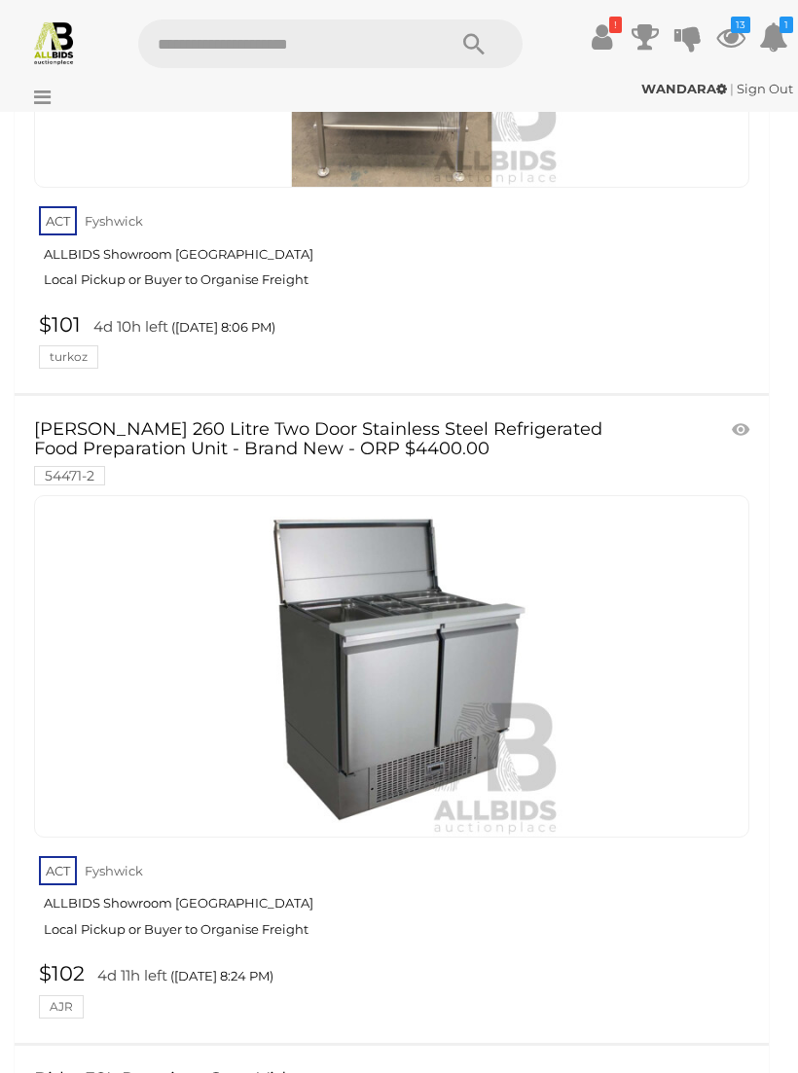
scroll to position [2401, 0]
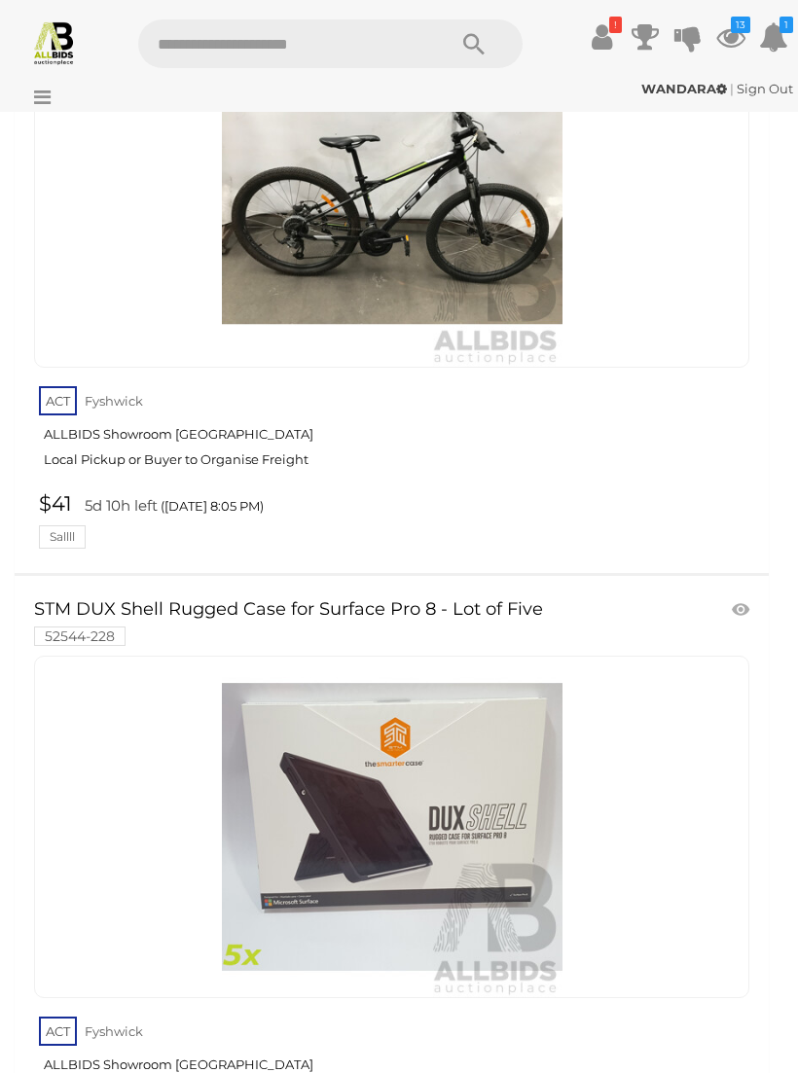
scroll to position [61994, 0]
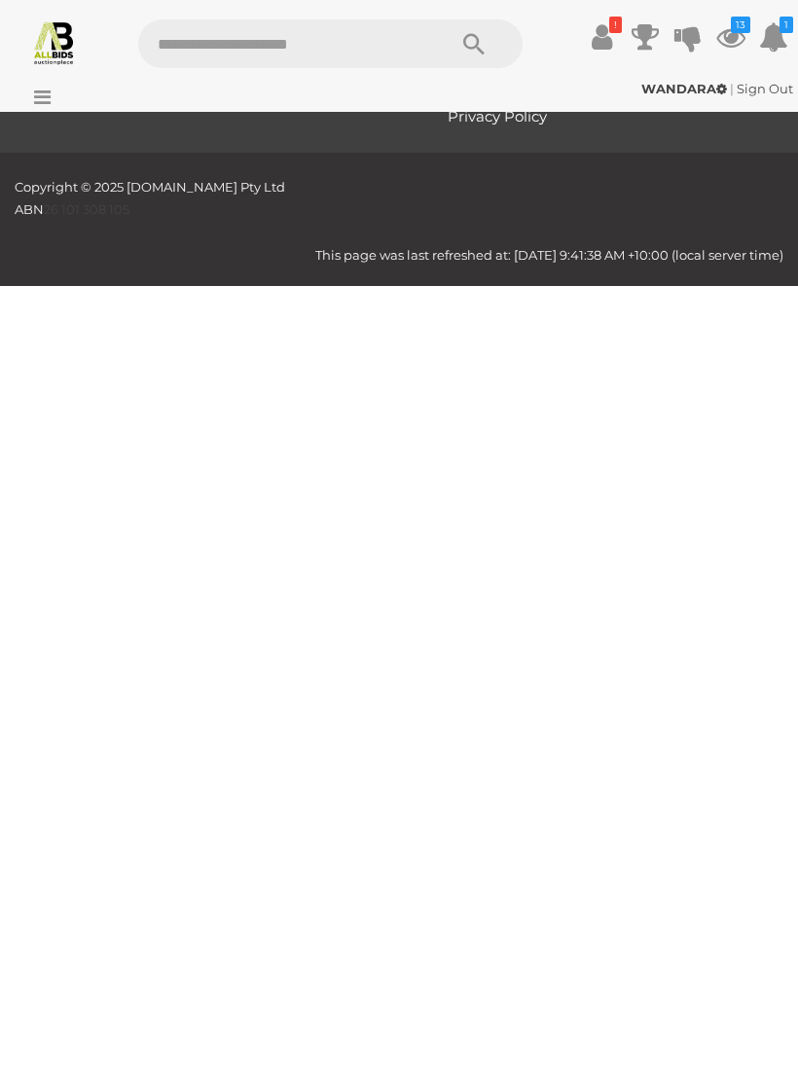
scroll to position [60, 0]
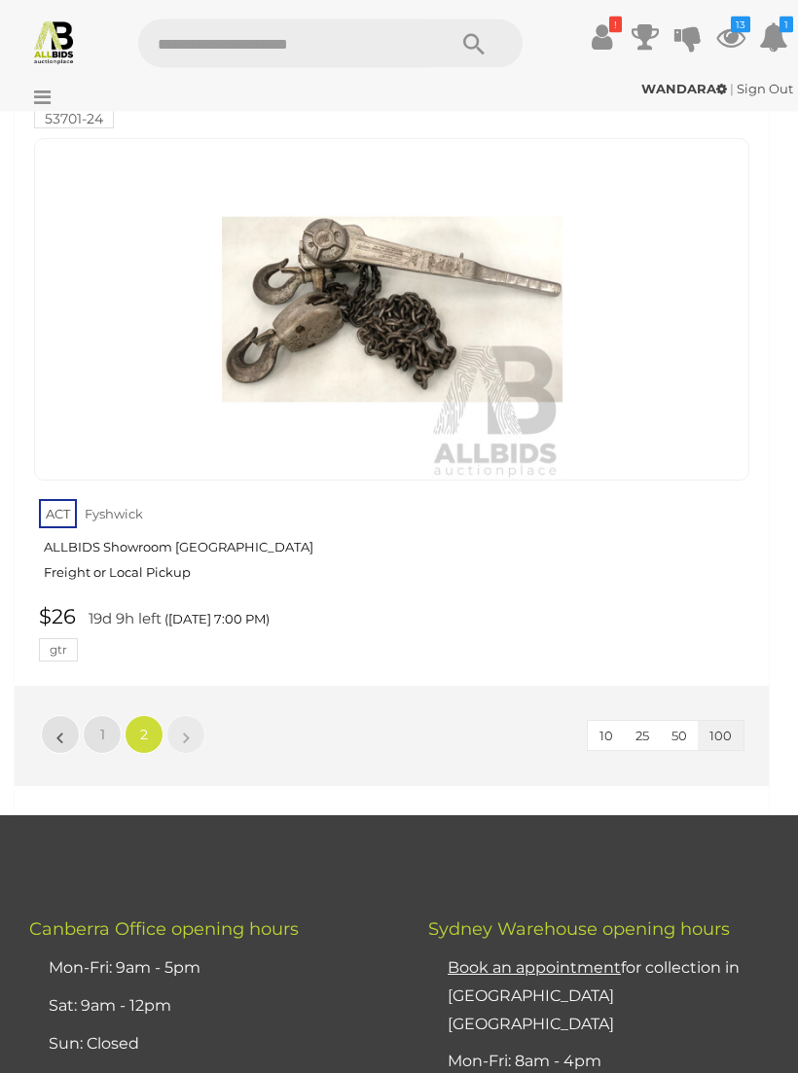
scroll to position [26123, 0]
click at [45, 39] on img at bounding box center [54, 42] width 46 height 46
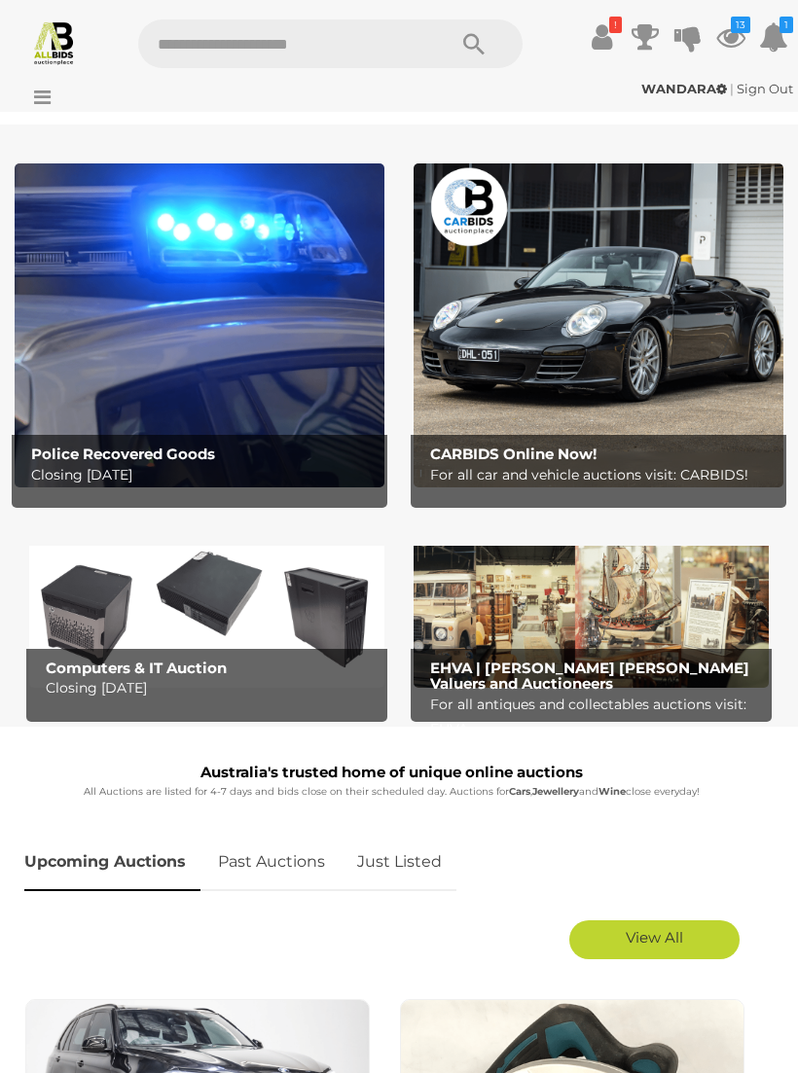
click at [737, 45] on icon at bounding box center [730, 36] width 29 height 35
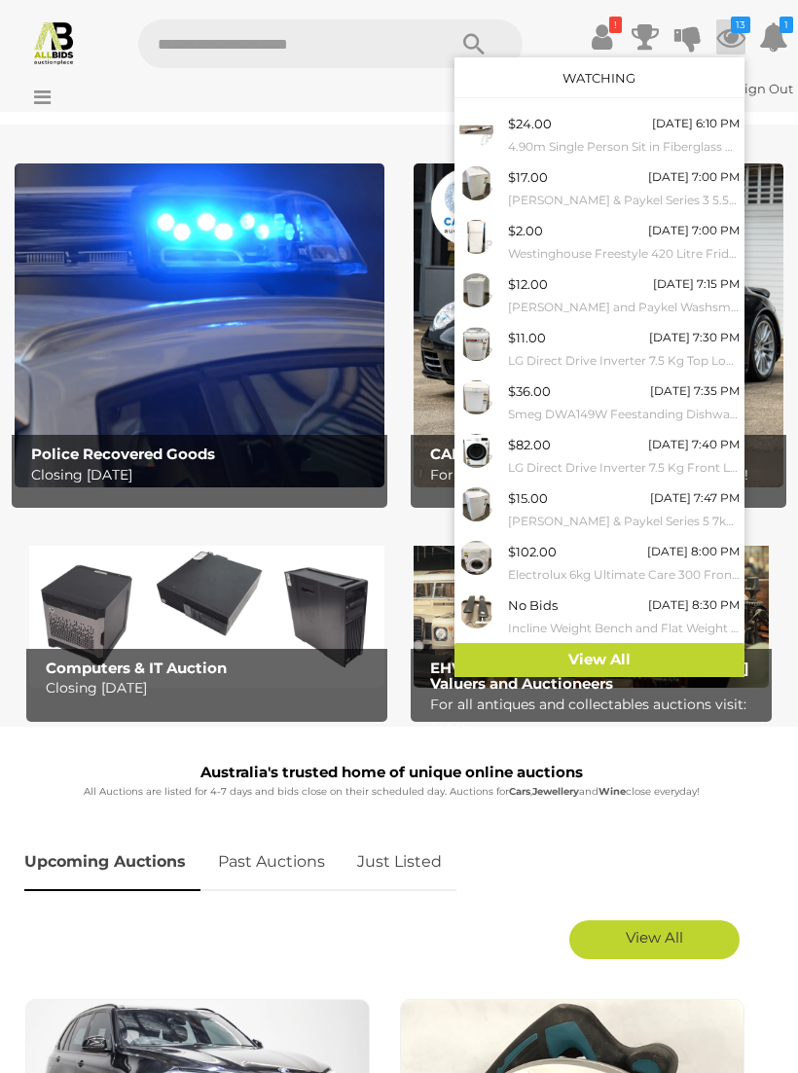
click at [697, 657] on link "View All" at bounding box center [599, 660] width 290 height 34
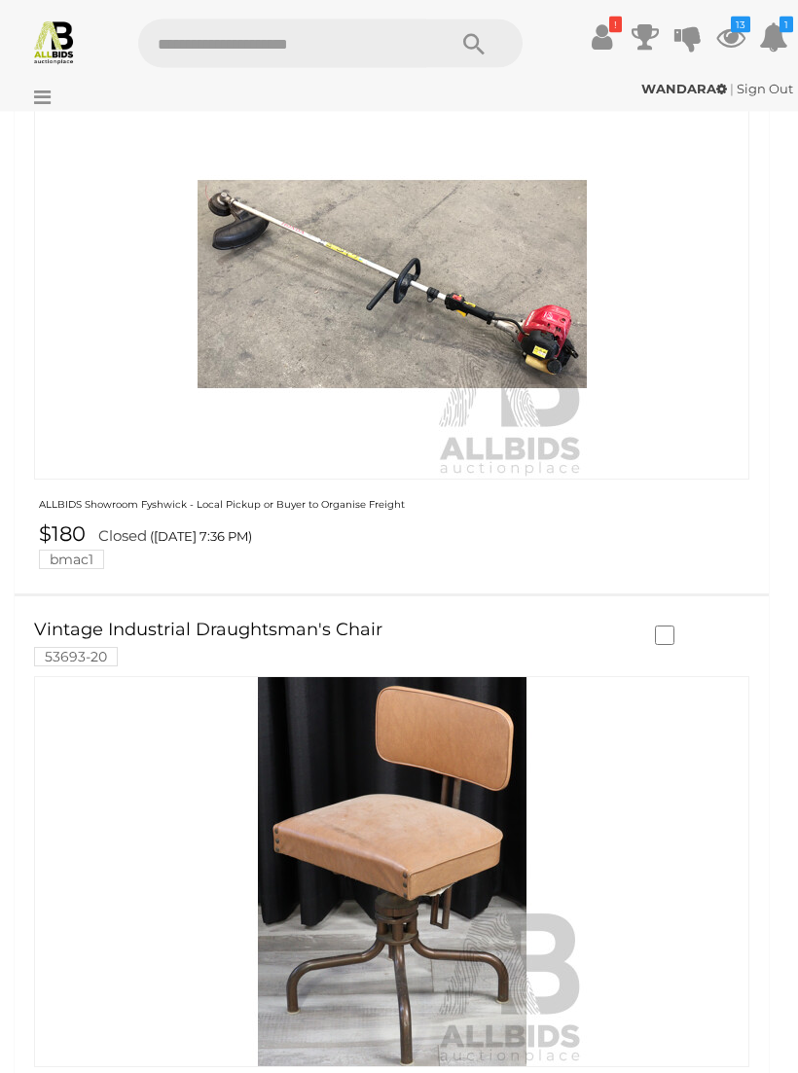
scroll to position [8284, 0]
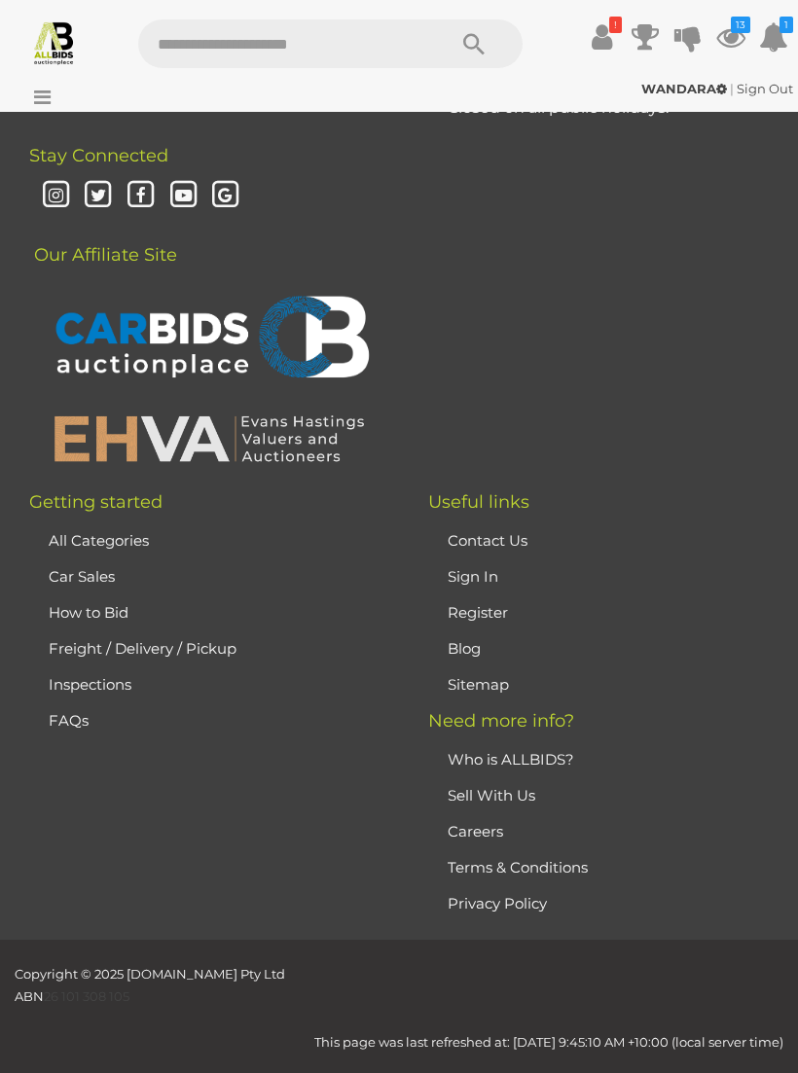
scroll to position [20523, 0]
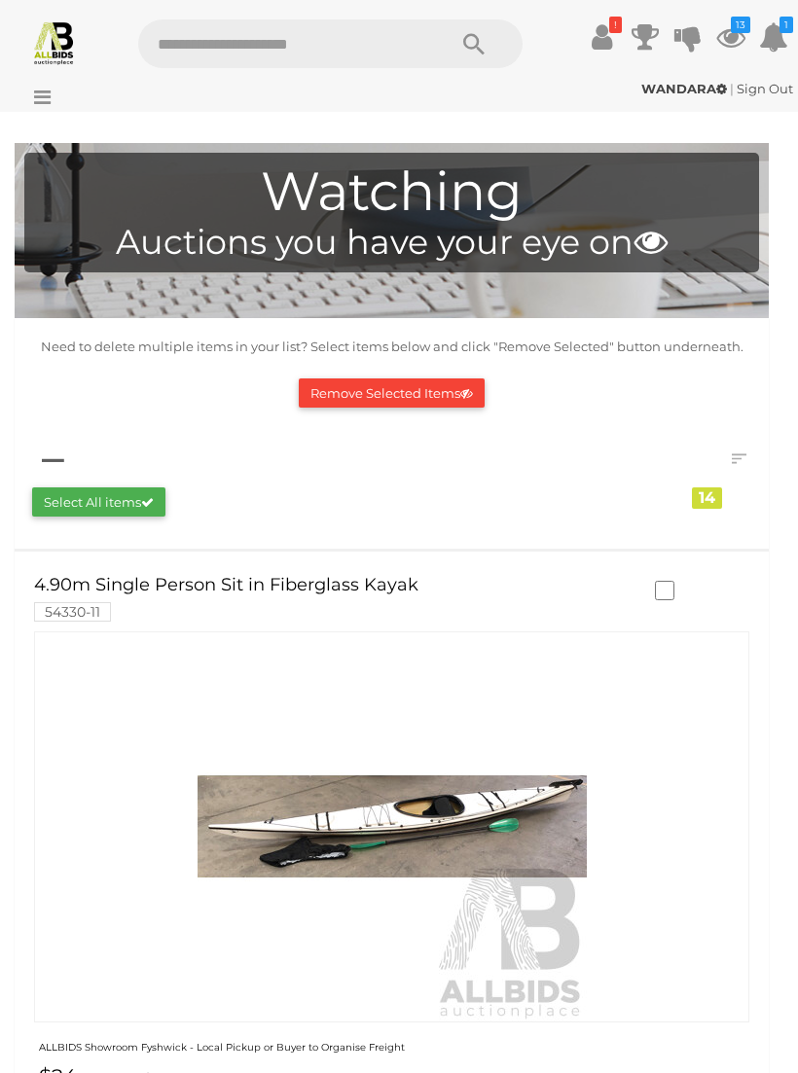
scroll to position [0, 0]
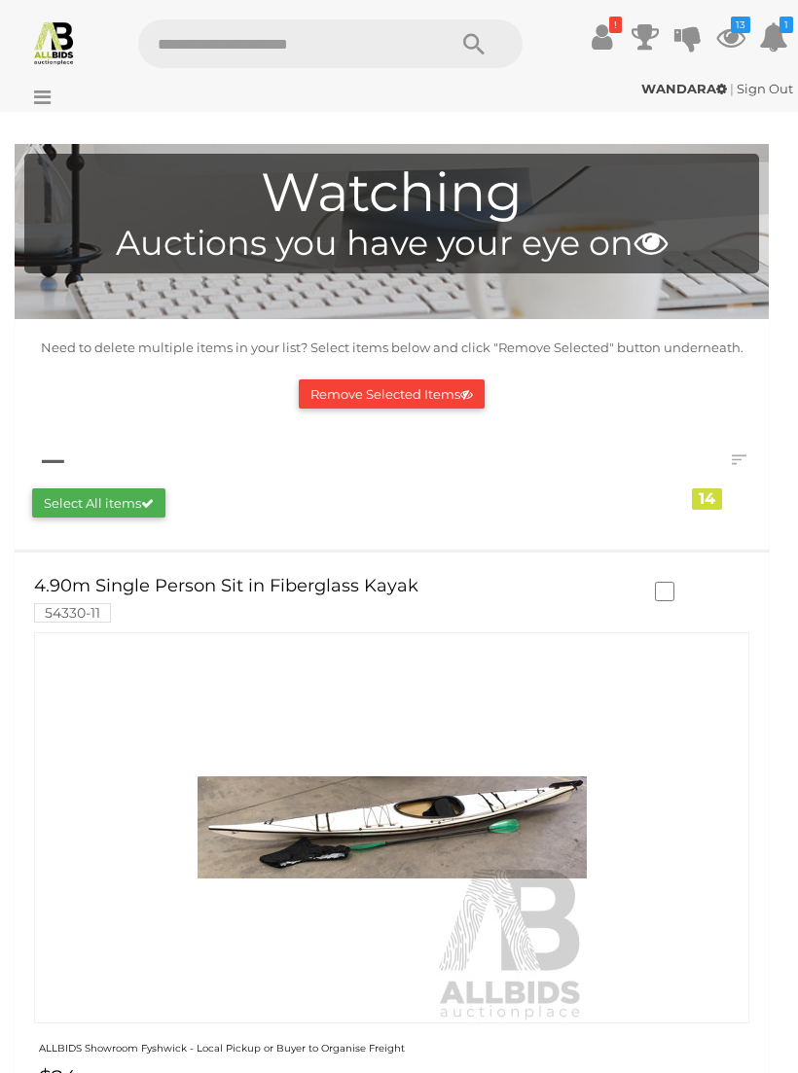
click at [777, 26] on icon at bounding box center [773, 36] width 29 height 35
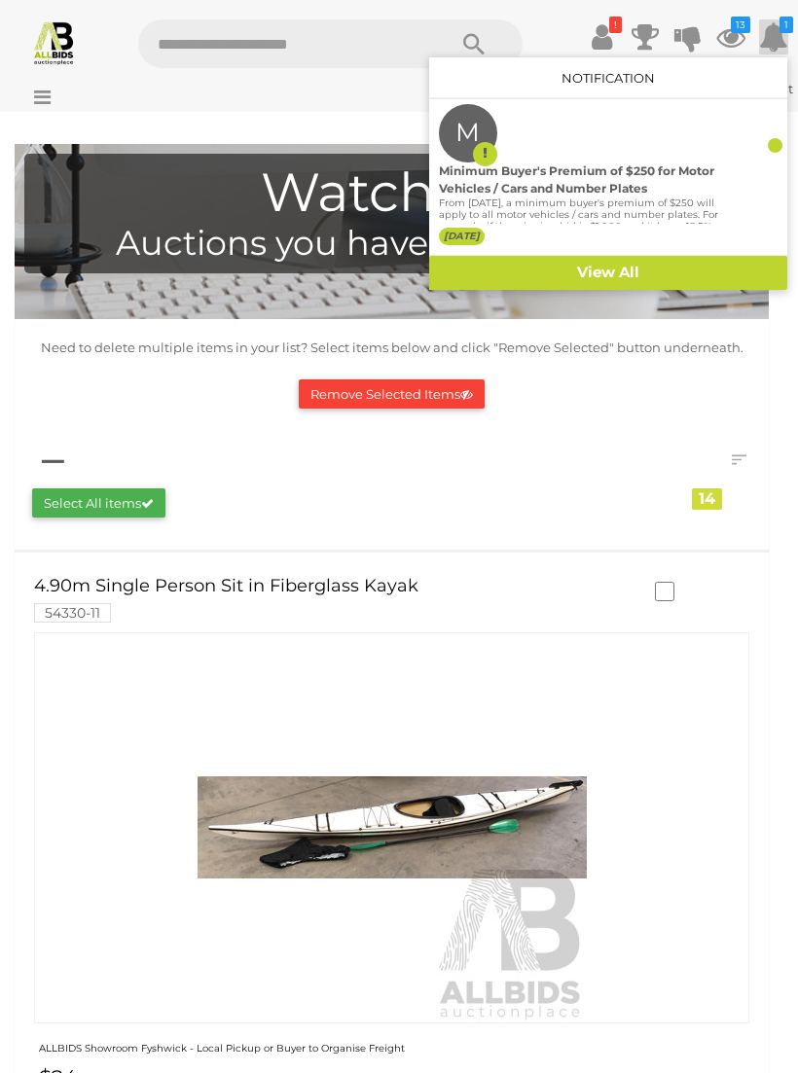
click at [626, 279] on link "View All" at bounding box center [608, 273] width 358 height 34
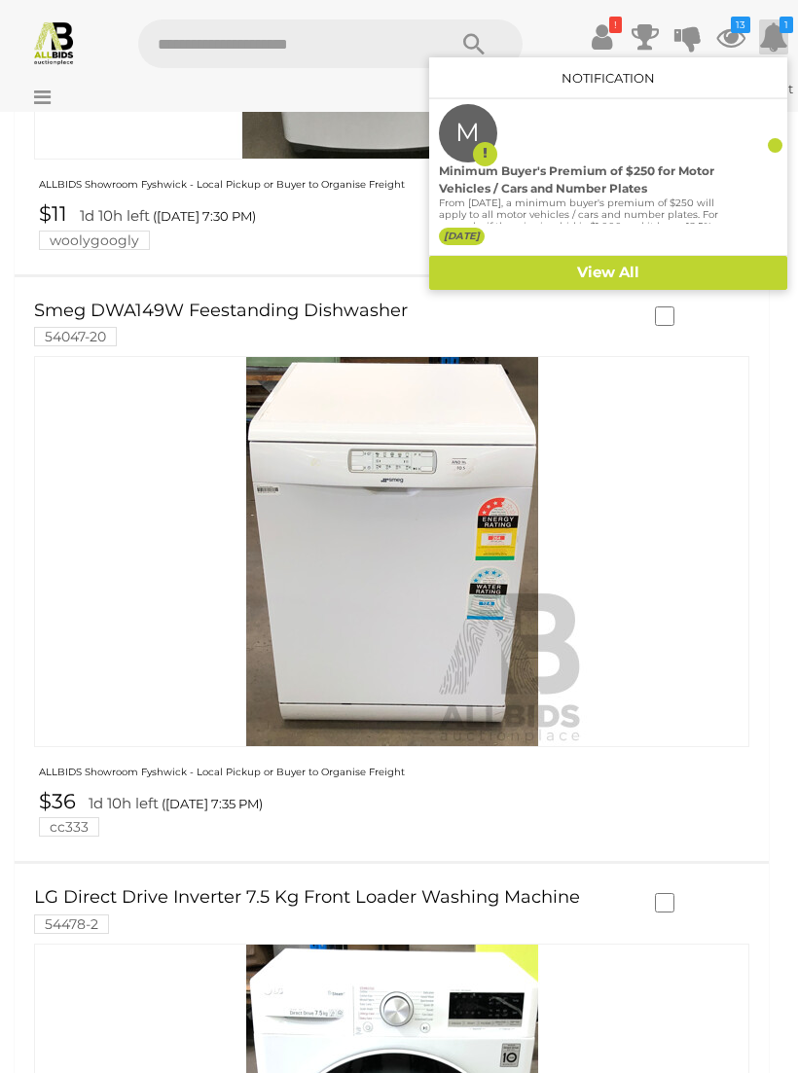
scroll to position [3251, 0]
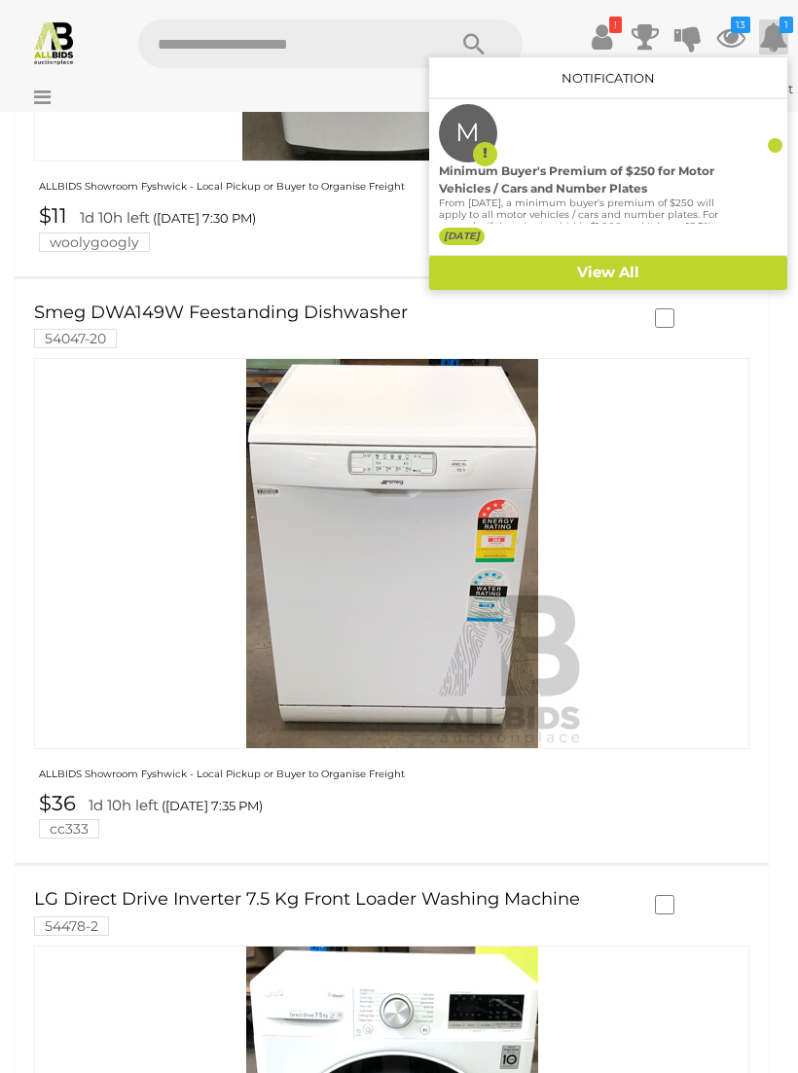
click at [627, 269] on link "View All" at bounding box center [608, 273] width 358 height 34
click at [782, 33] on icon at bounding box center [773, 36] width 29 height 35
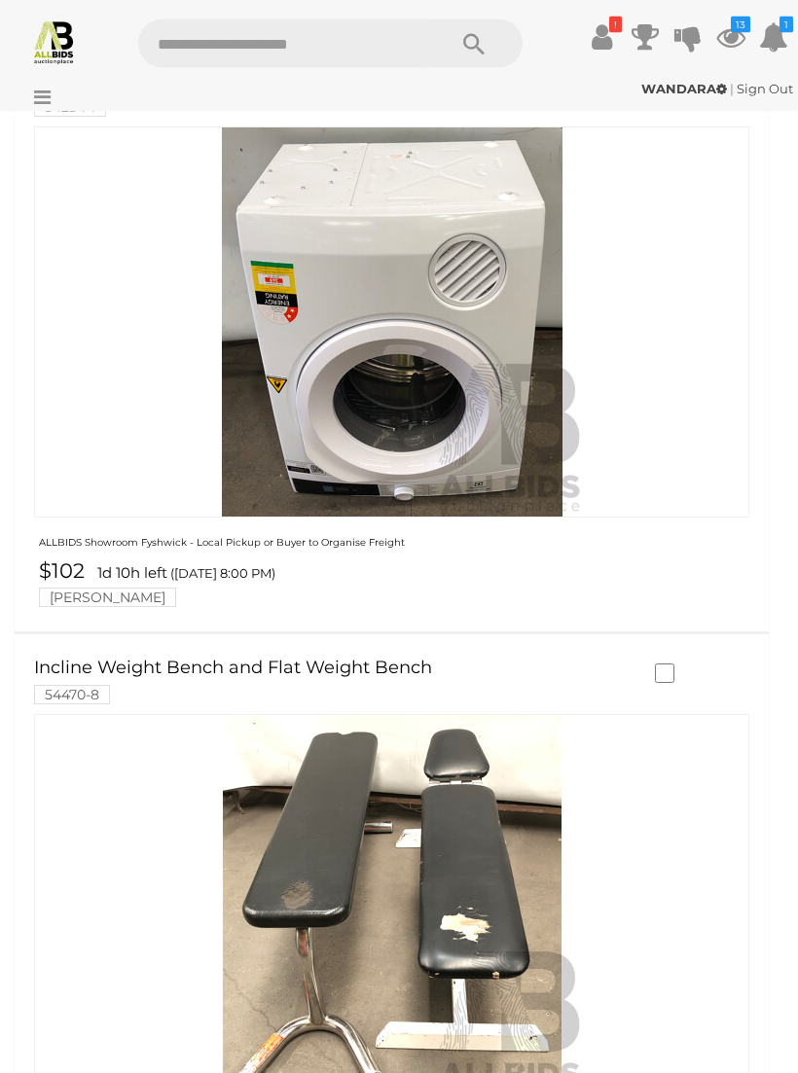
scroll to position [3705, 0]
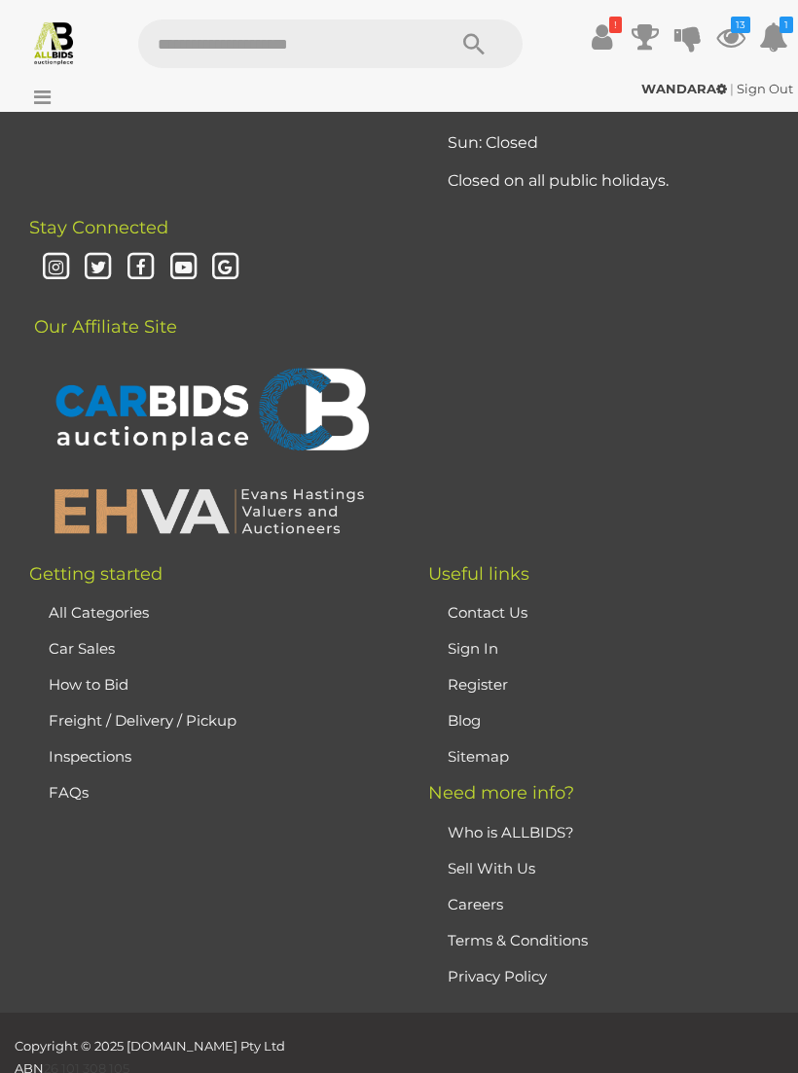
scroll to position [0, 0]
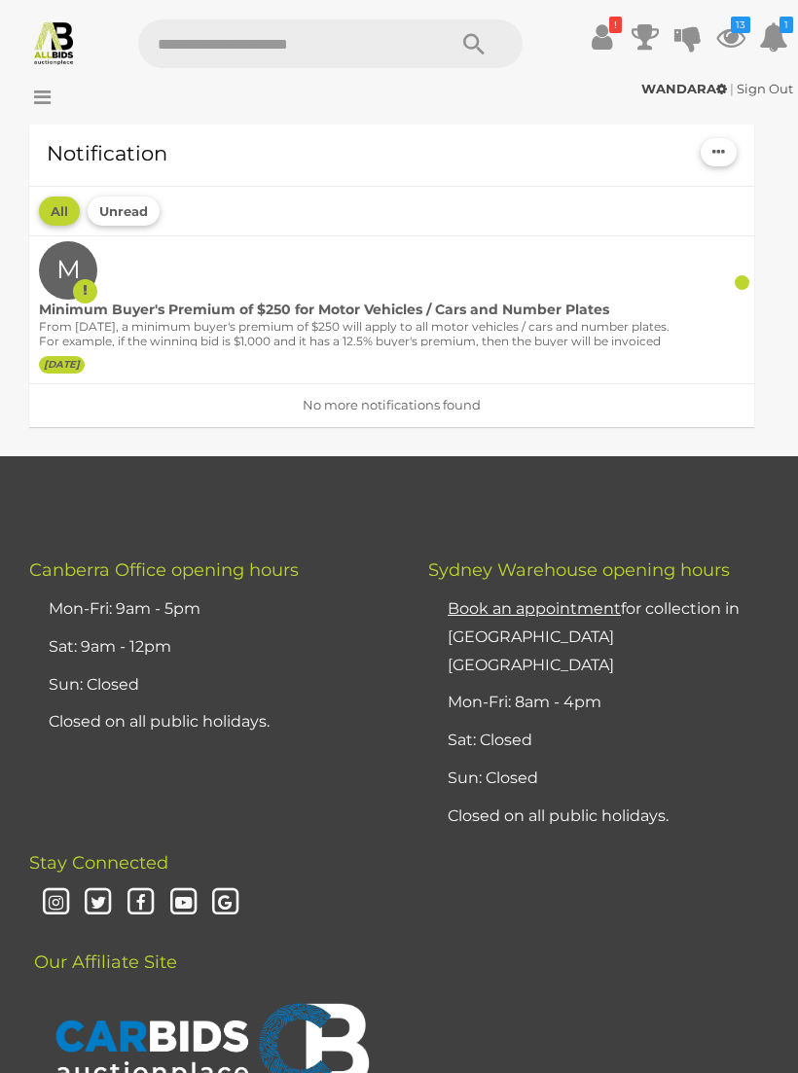
click at [234, 330] on p "From [DATE], a minimum buyer's premium of $250 will apply to all motor vehicles…" at bounding box center [362, 348] width 647 height 56
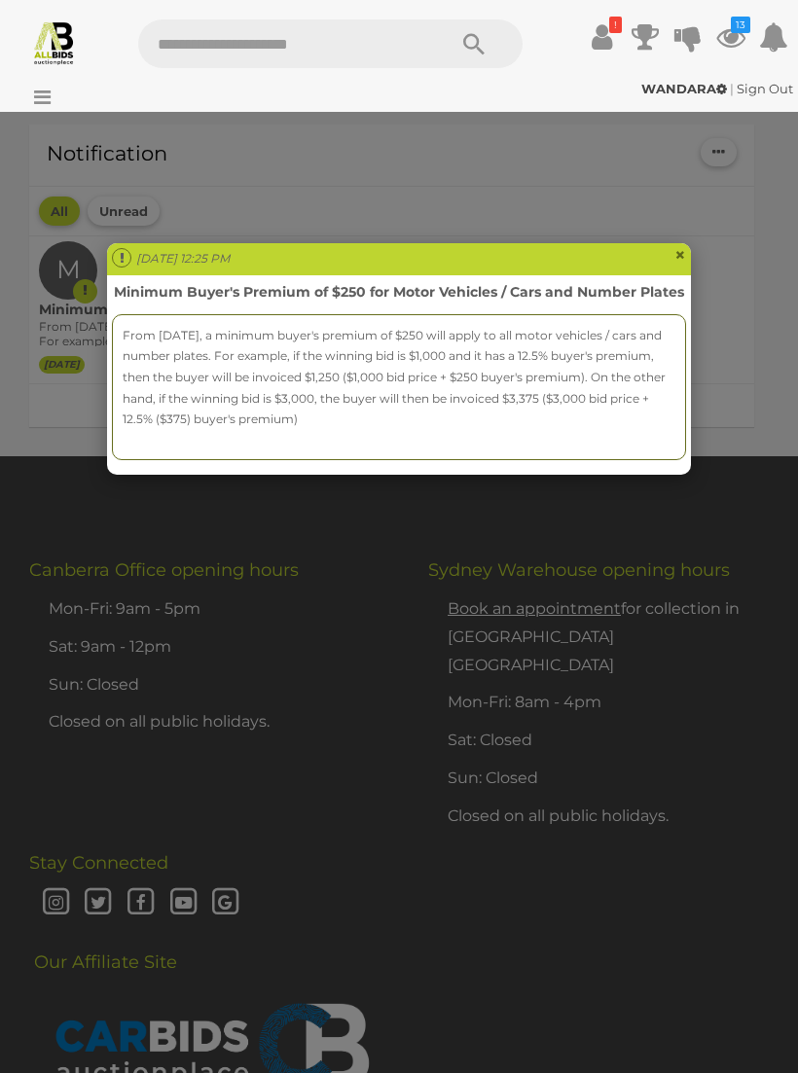
click at [678, 256] on span "×" at bounding box center [680, 254] width 12 height 23
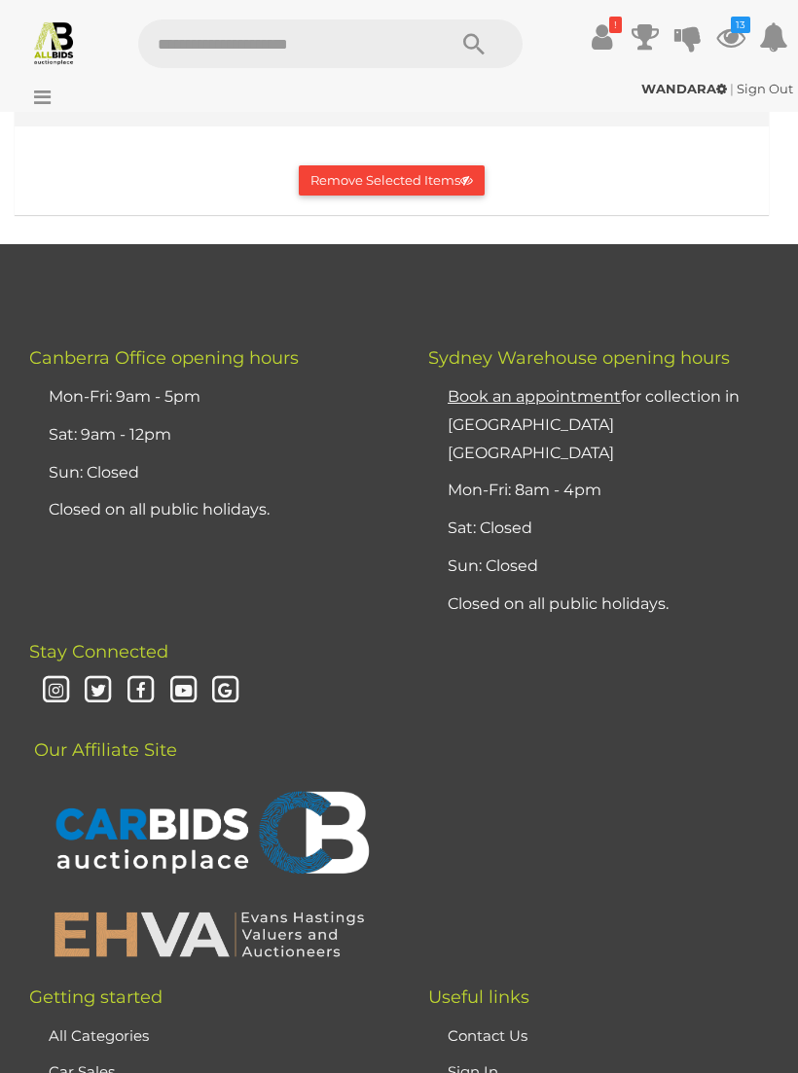
scroll to position [7030, 0]
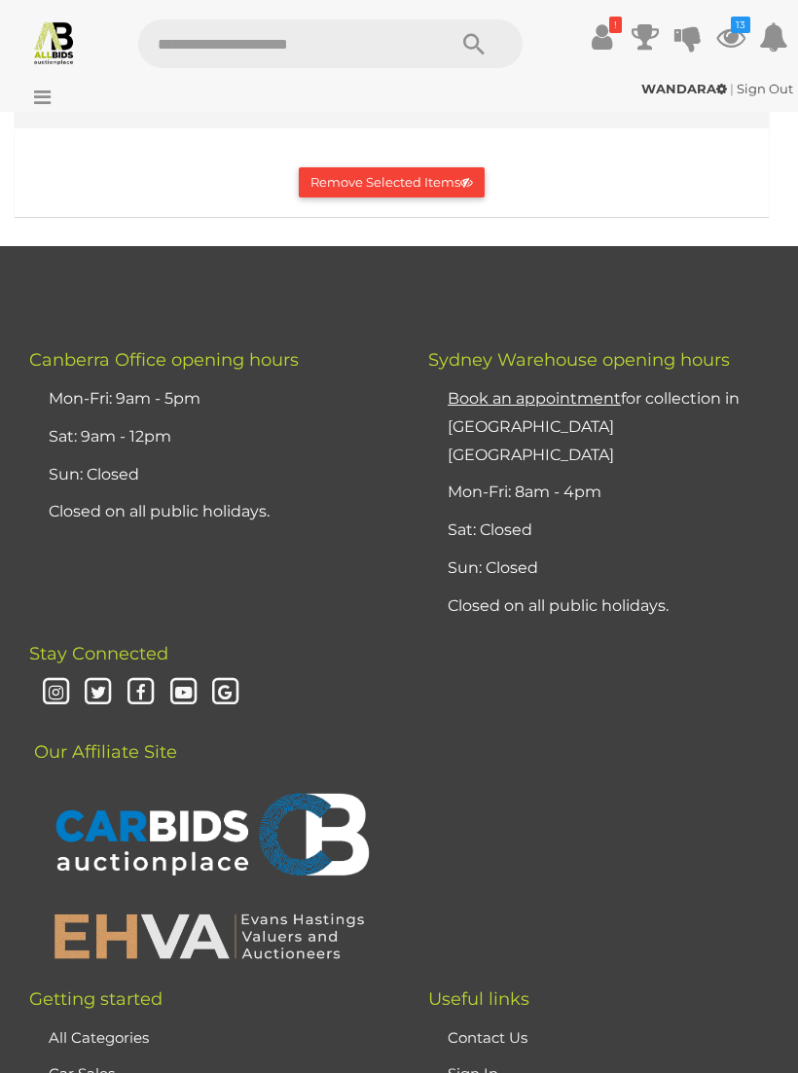
click at [54, 42] on img at bounding box center [54, 42] width 46 height 46
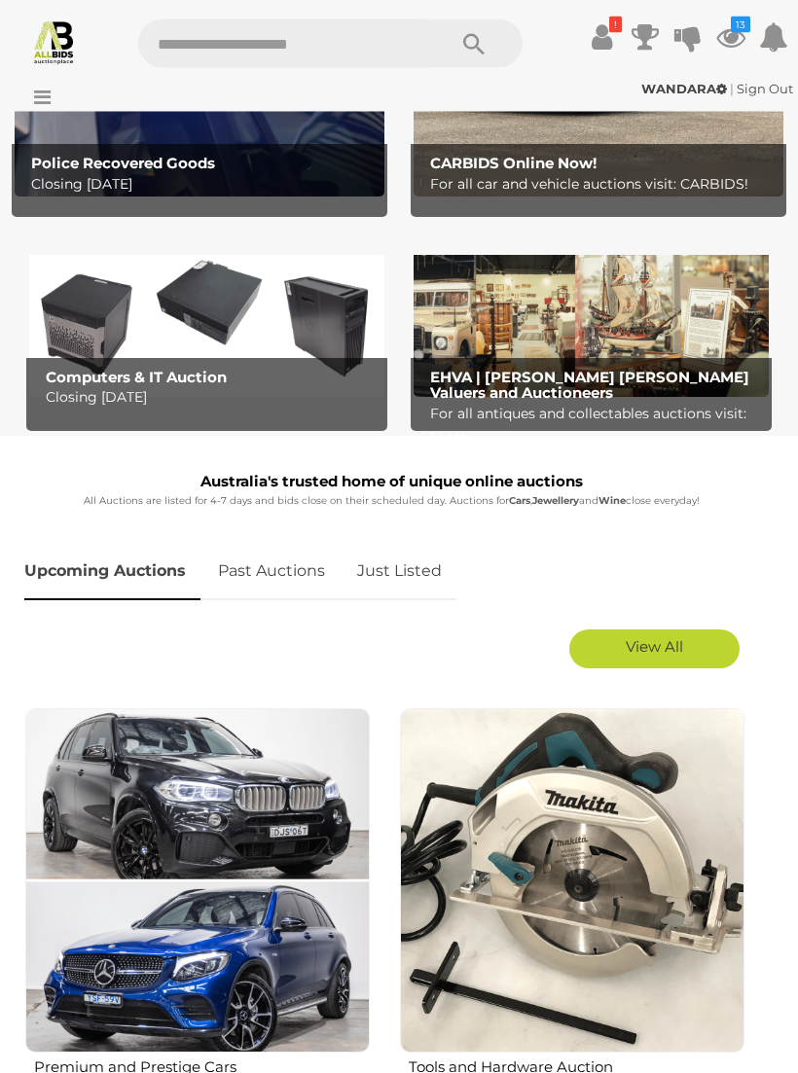
scroll to position [343, 0]
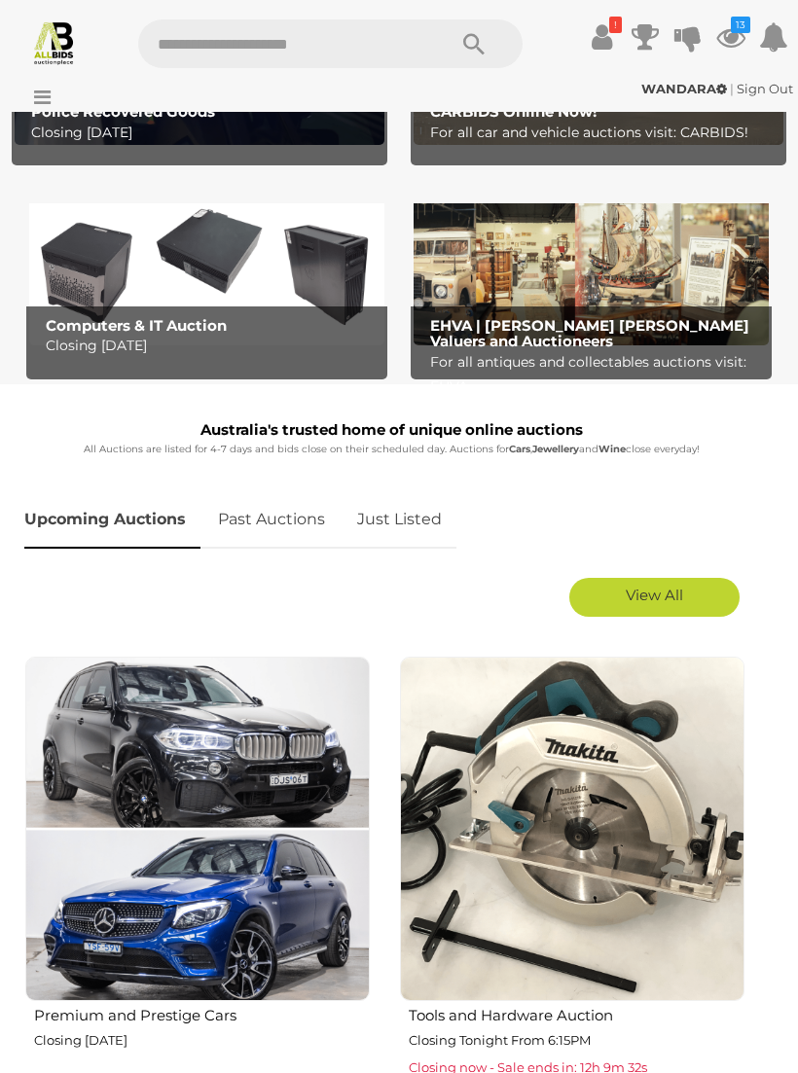
click at [671, 586] on span "View All" at bounding box center [654, 595] width 57 height 18
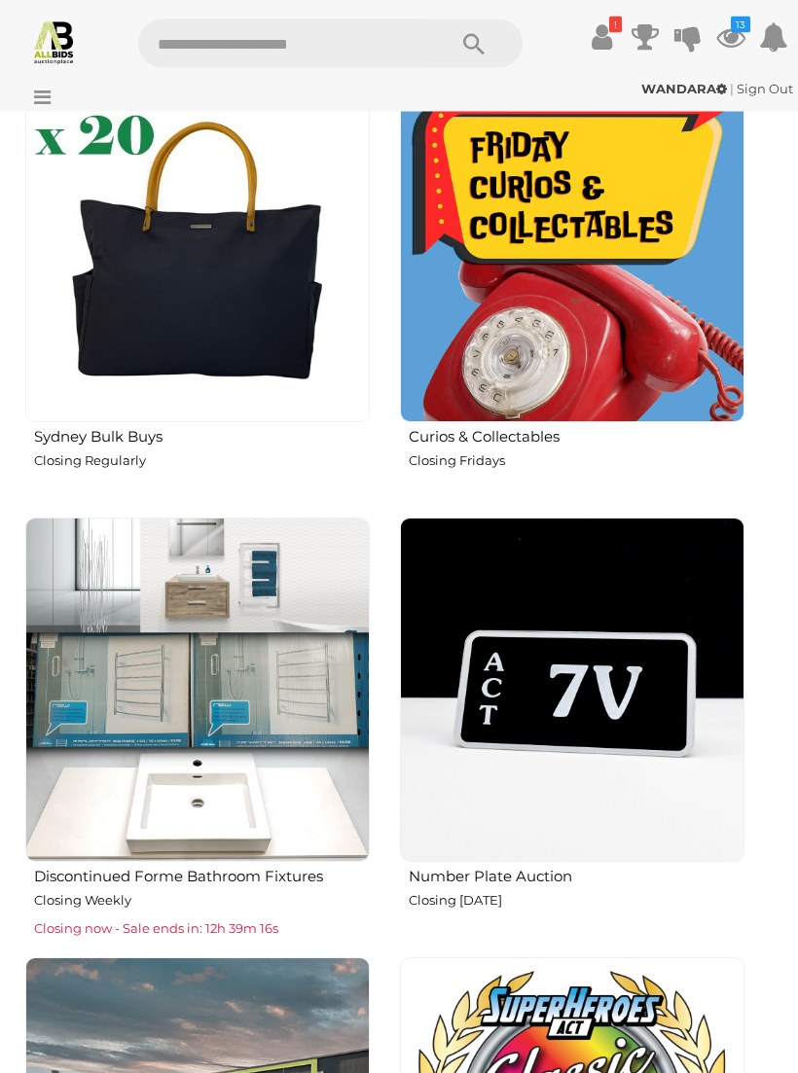
scroll to position [2241, 0]
click at [615, 277] on img at bounding box center [572, 250] width 344 height 344
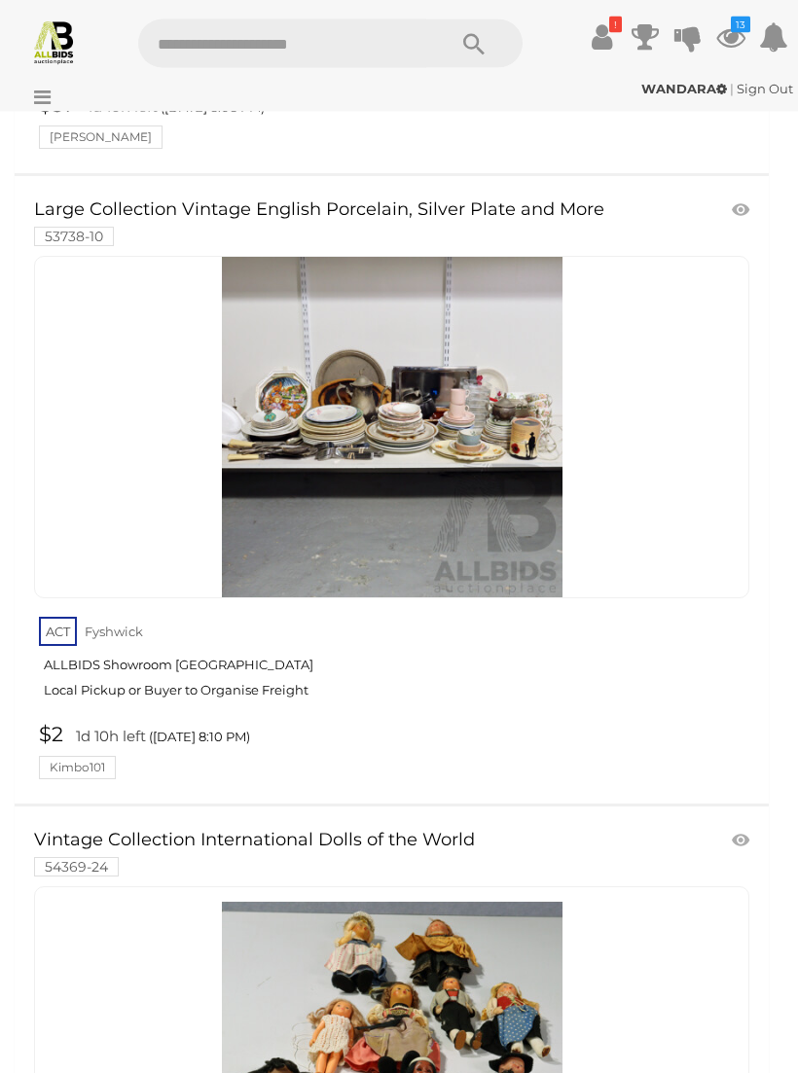
scroll to position [32926, 0]
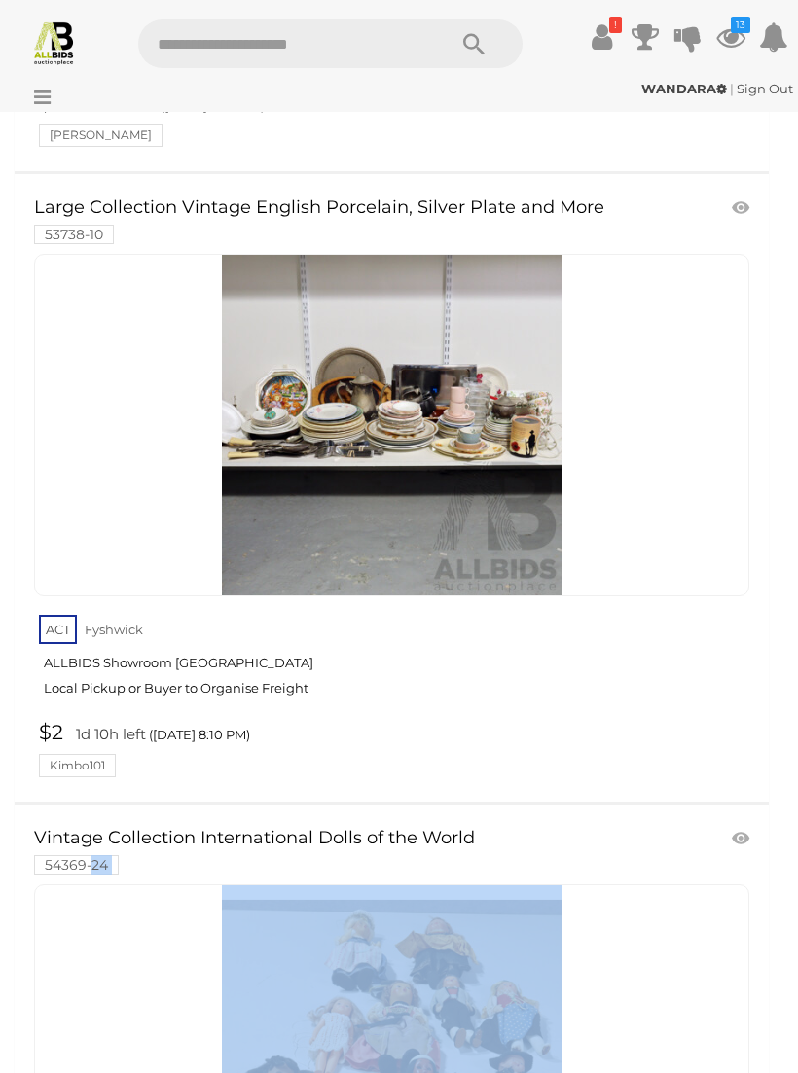
click at [648, 885] on div at bounding box center [391, 1056] width 715 height 343
click at [650, 885] on div at bounding box center [391, 1056] width 715 height 343
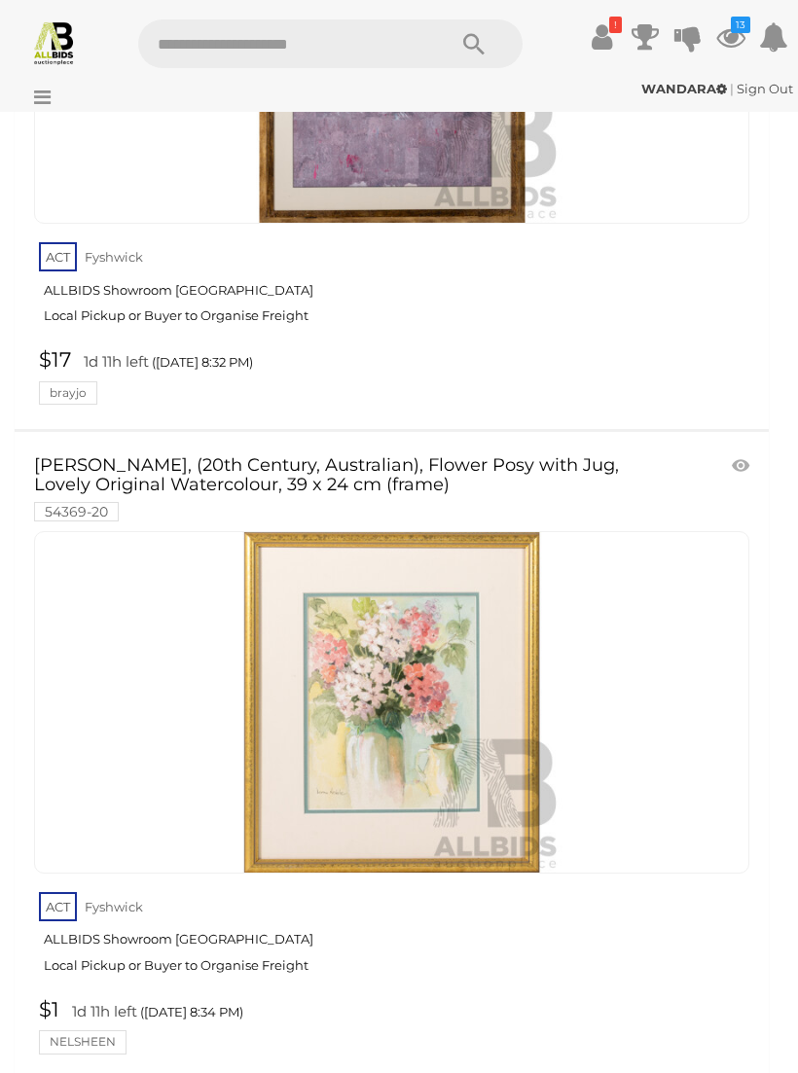
scroll to position [40442, 0]
click at [33, 57] on img at bounding box center [54, 42] width 46 height 46
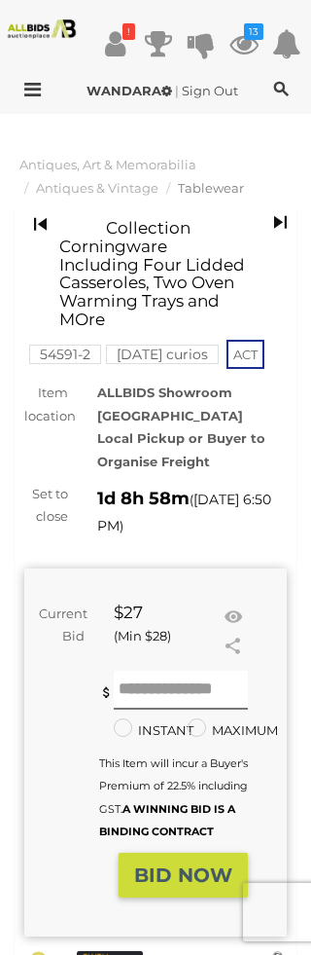
scroll to position [16, 0]
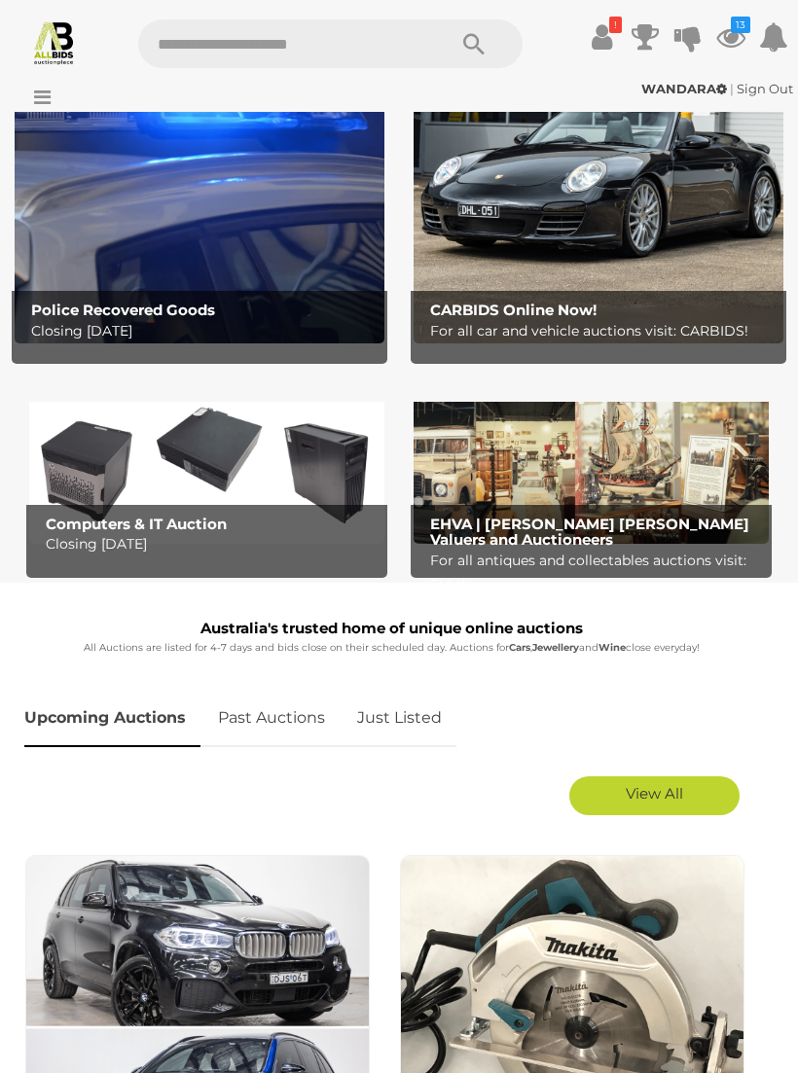
scroll to position [146, 0]
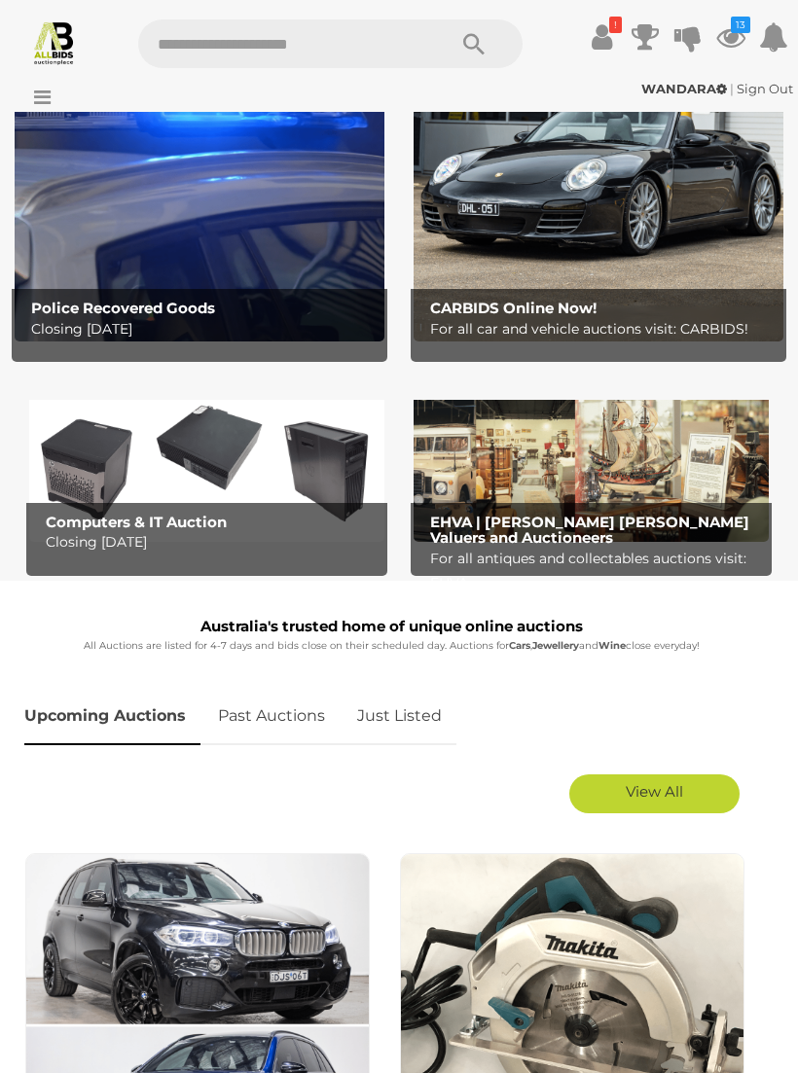
click at [406, 712] on link "Just Listed" at bounding box center [400, 716] width 114 height 57
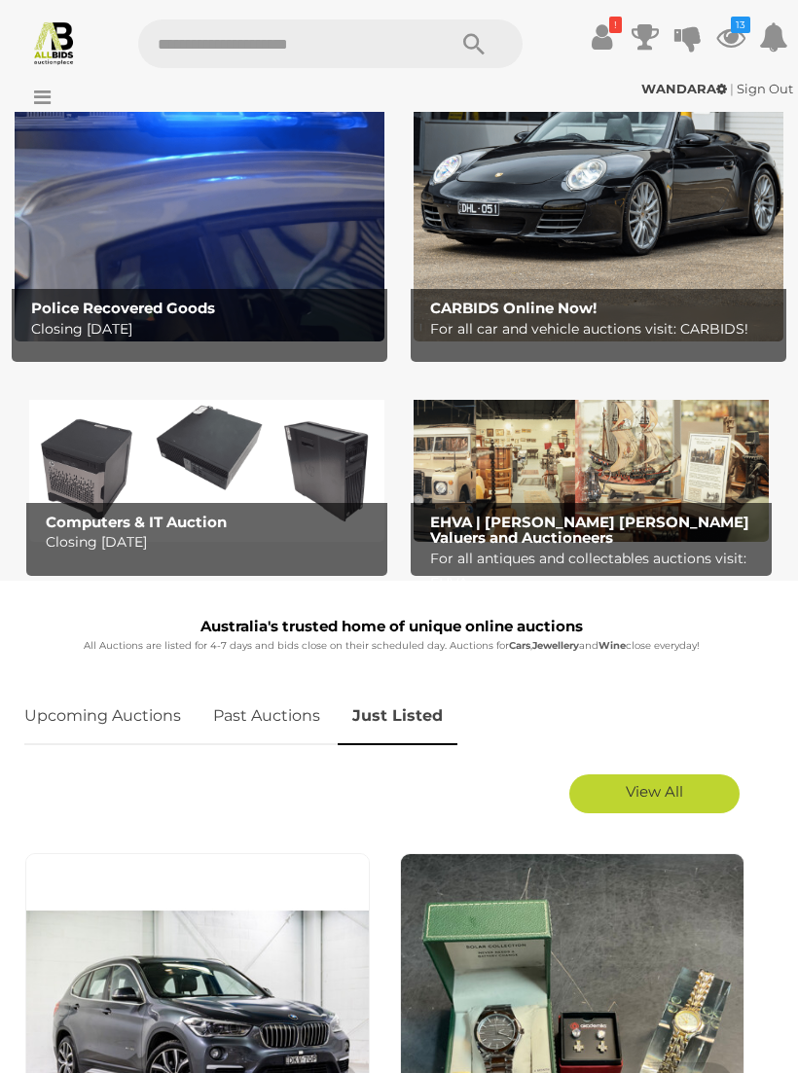
click at [670, 789] on span "View All" at bounding box center [654, 791] width 57 height 18
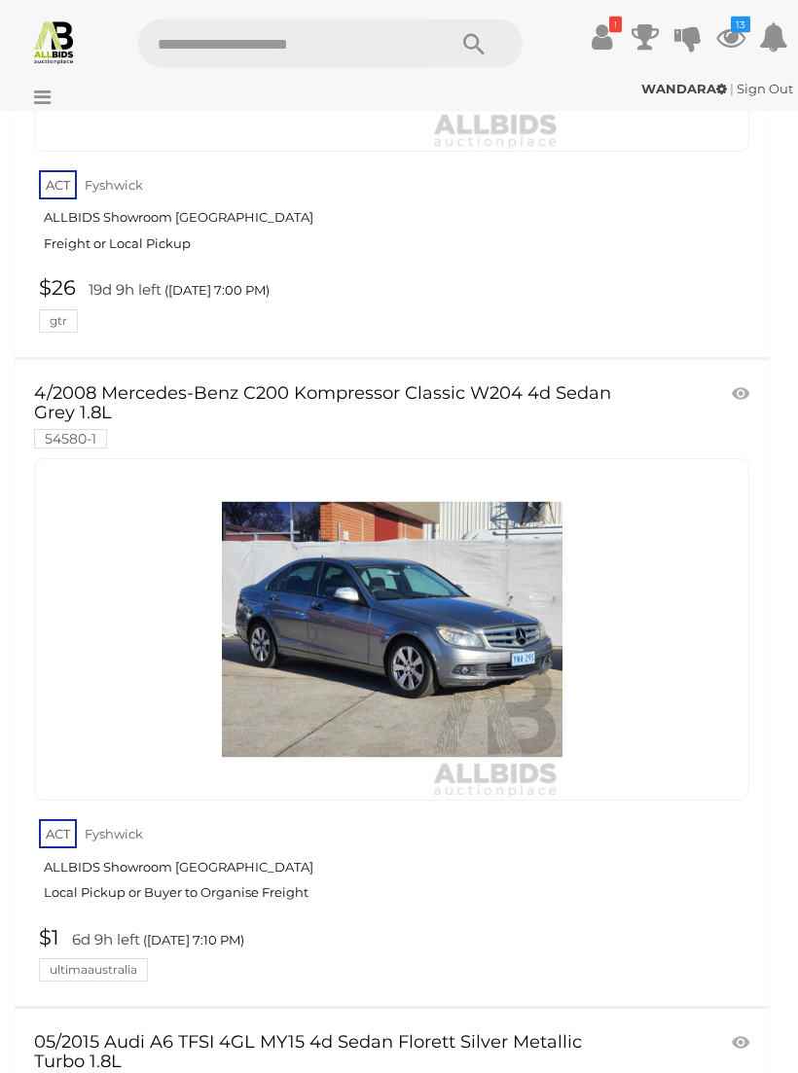
scroll to position [7273, 0]
